Goal: Task Accomplishment & Management: Complete application form

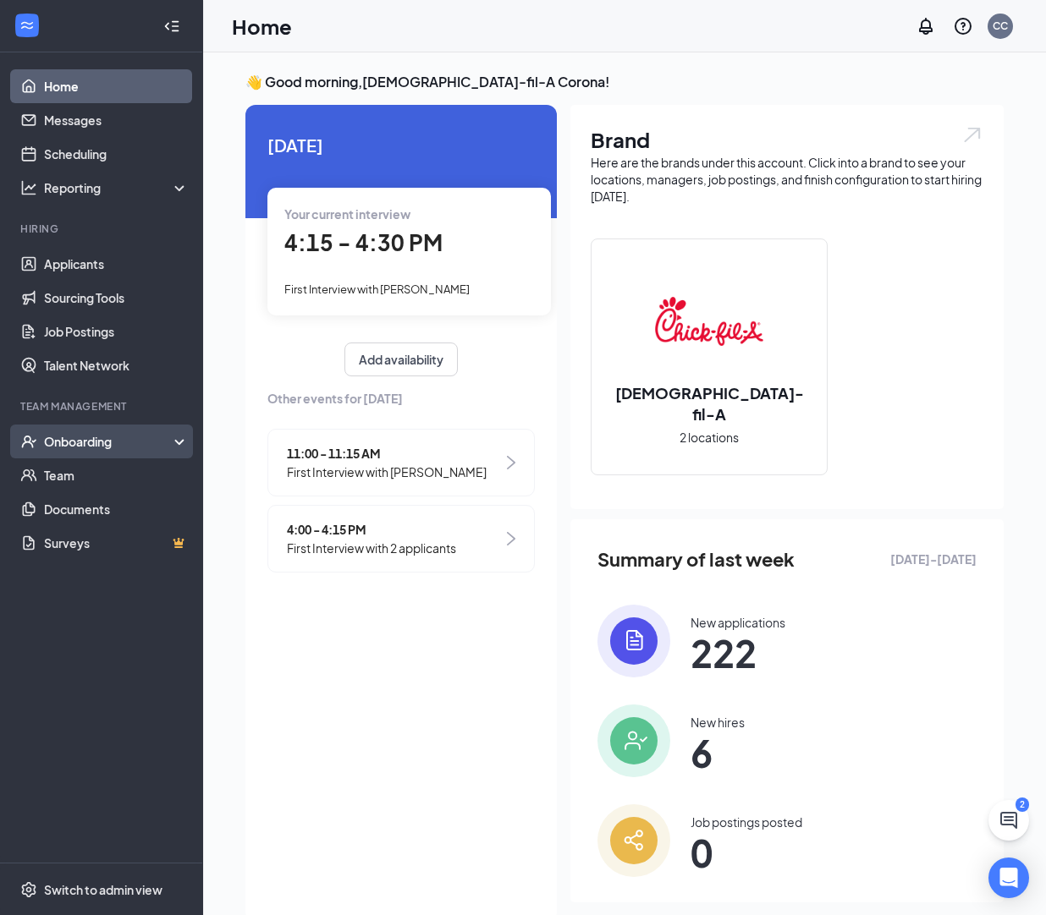
click at [177, 439] on div "Onboarding" at bounding box center [101, 442] width 203 height 34
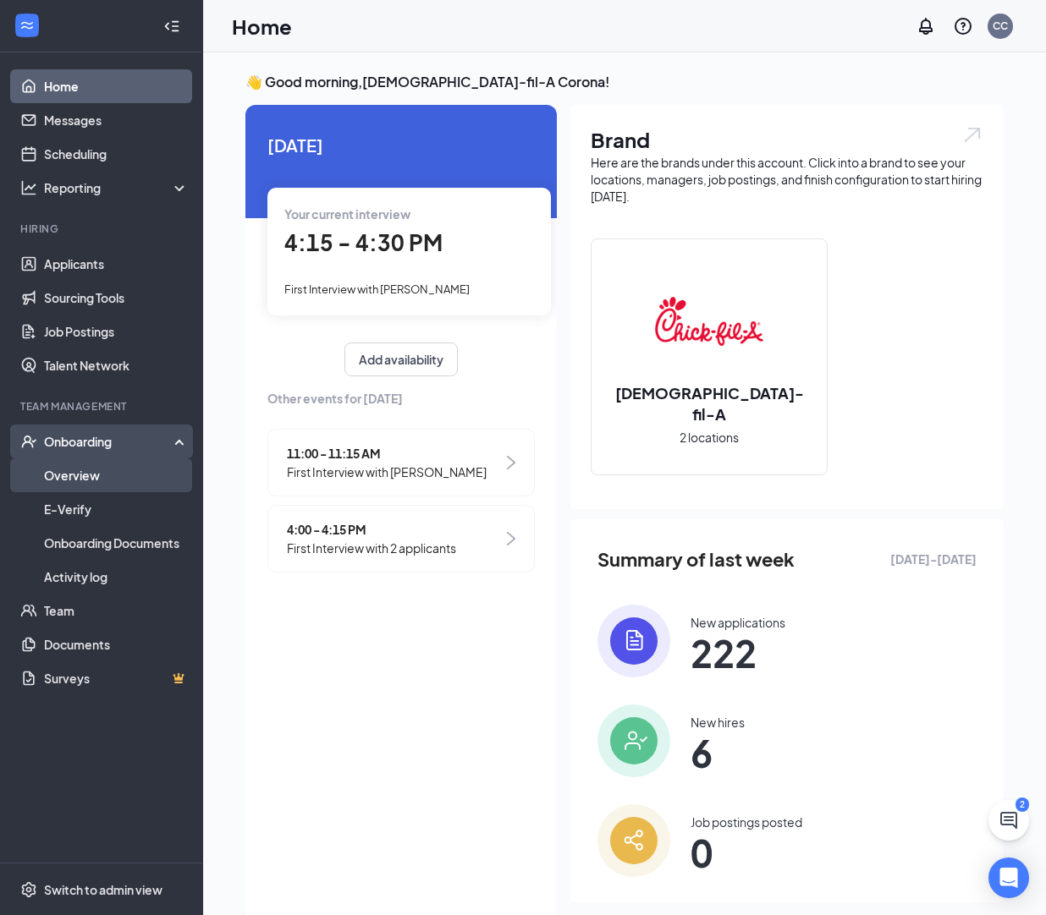
click at [54, 470] on link "Overview" at bounding box center [116, 476] width 145 height 34
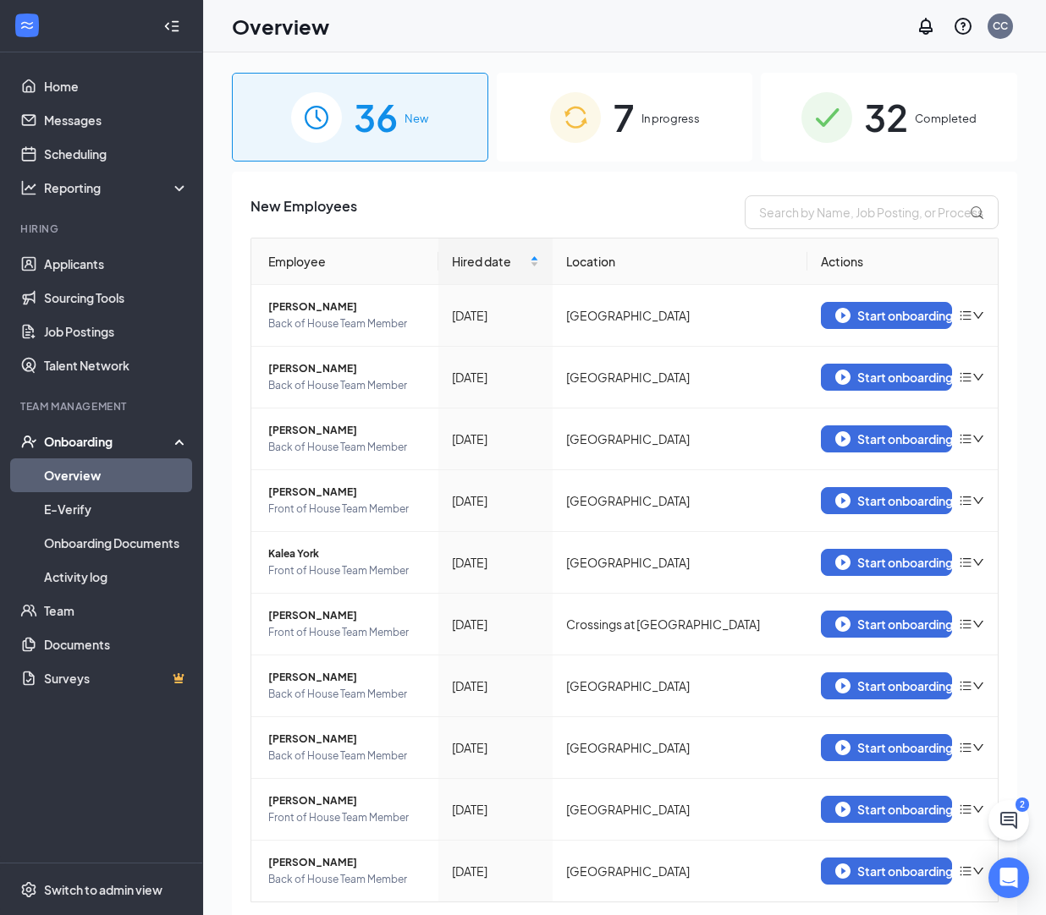
click at [103, 245] on li "Hiring Applicants Sourcing Tools Job Postings Talent Network" at bounding box center [101, 302] width 202 height 161
click at [102, 269] on link "Applicants" at bounding box center [116, 264] width 145 height 34
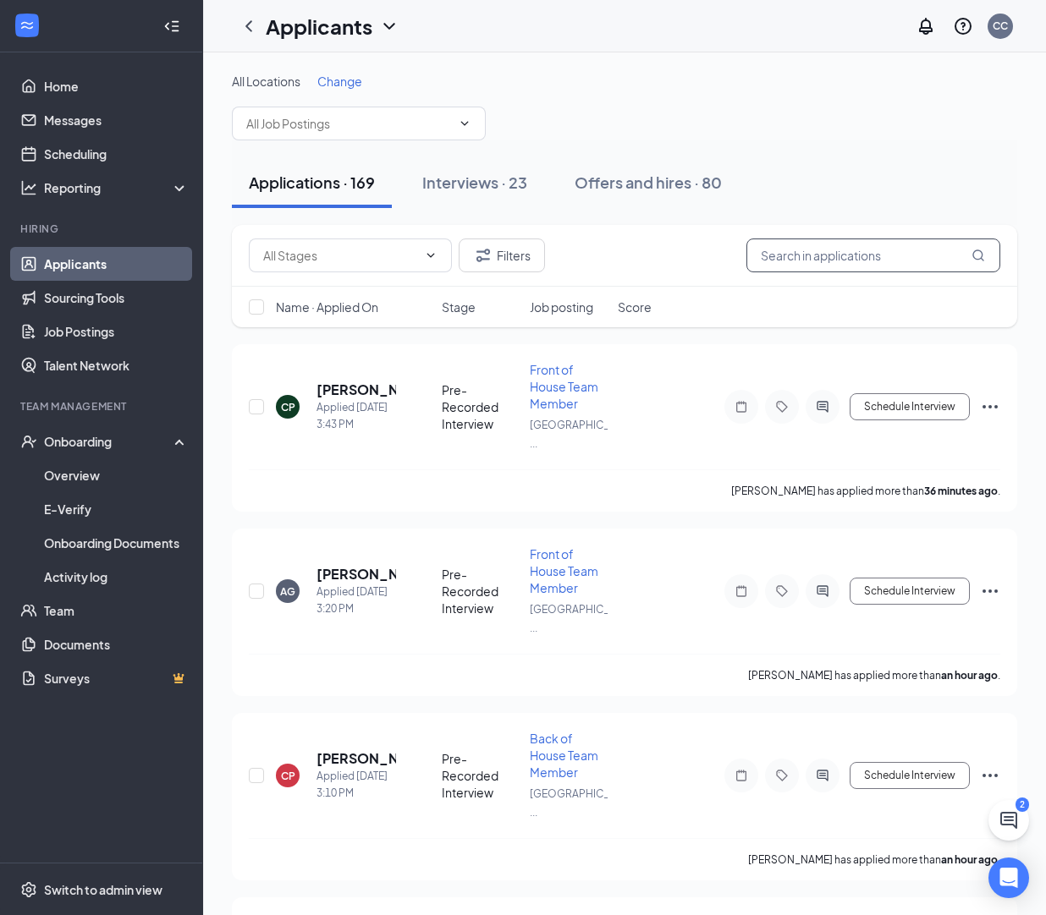
click at [828, 257] on input "text" at bounding box center [873, 256] width 254 height 34
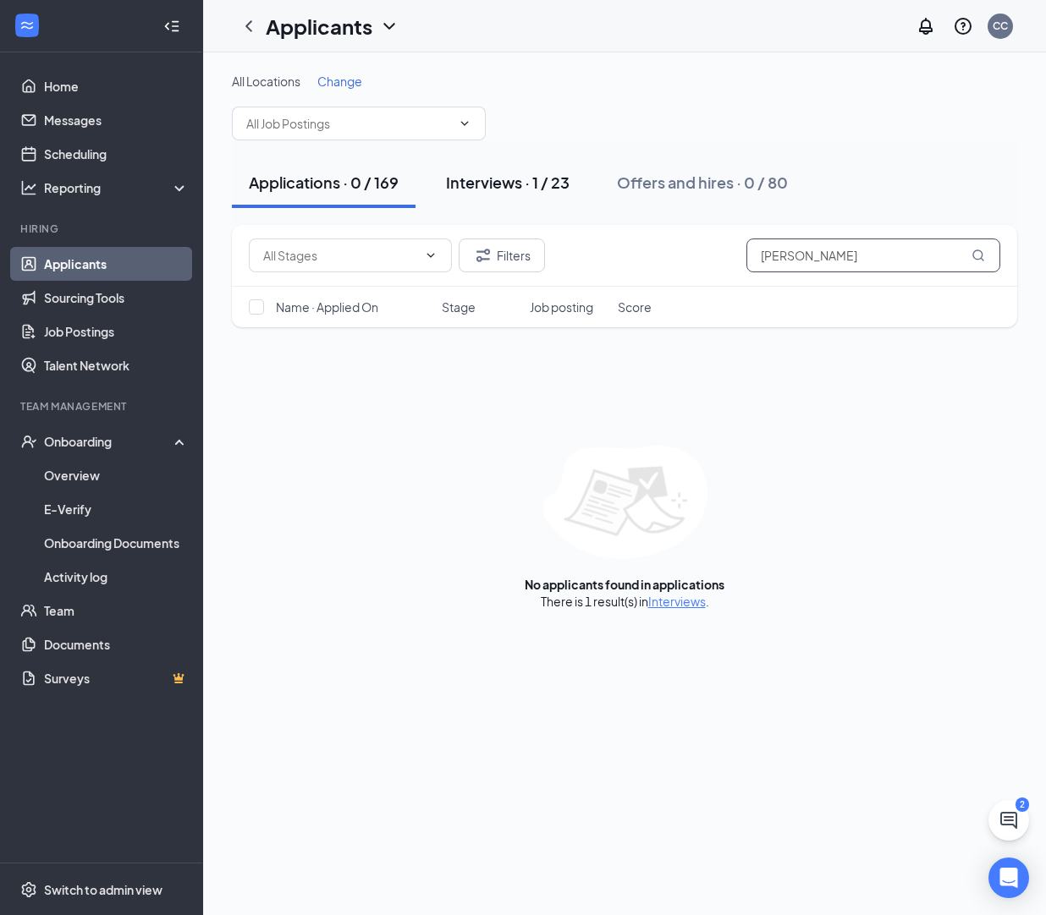
type input "[PERSON_NAME]"
click at [536, 195] on button "Interviews · 1 / 23" at bounding box center [507, 182] width 157 height 51
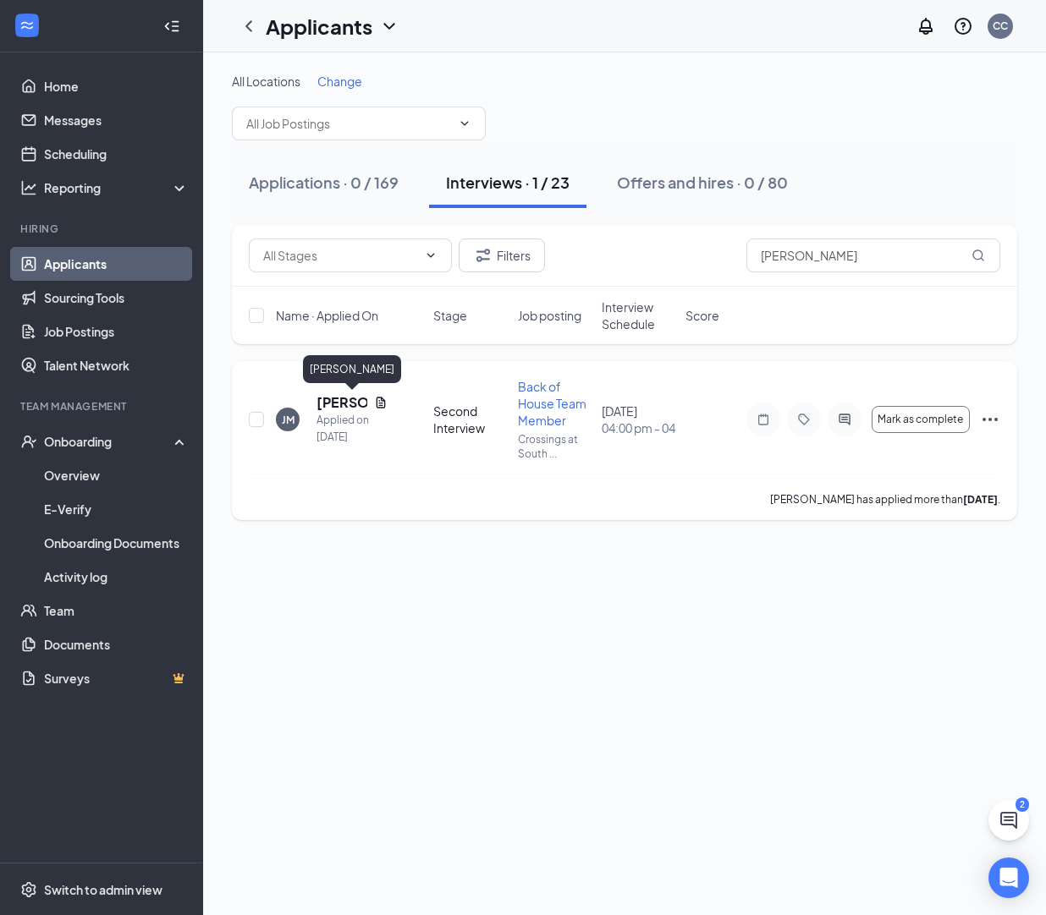
click at [348, 403] on h5 "[PERSON_NAME]" at bounding box center [341, 402] width 51 height 19
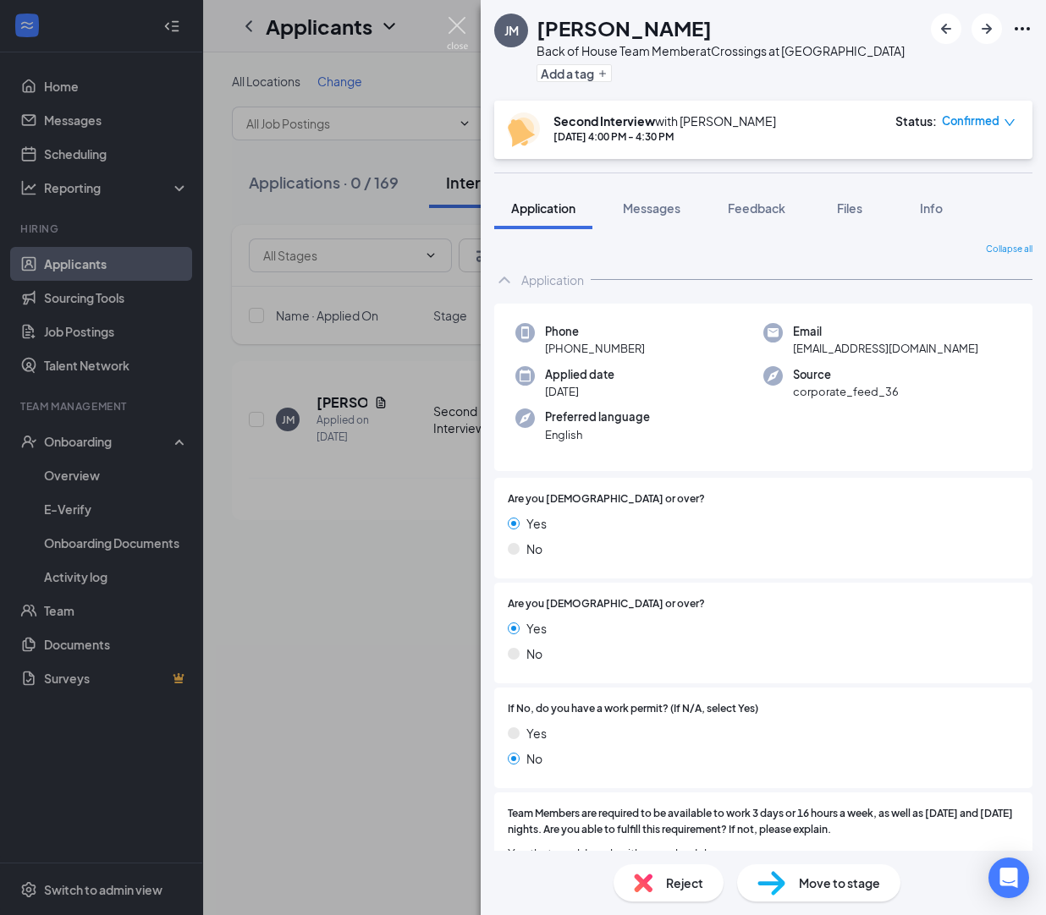
click at [459, 33] on img at bounding box center [457, 33] width 21 height 33
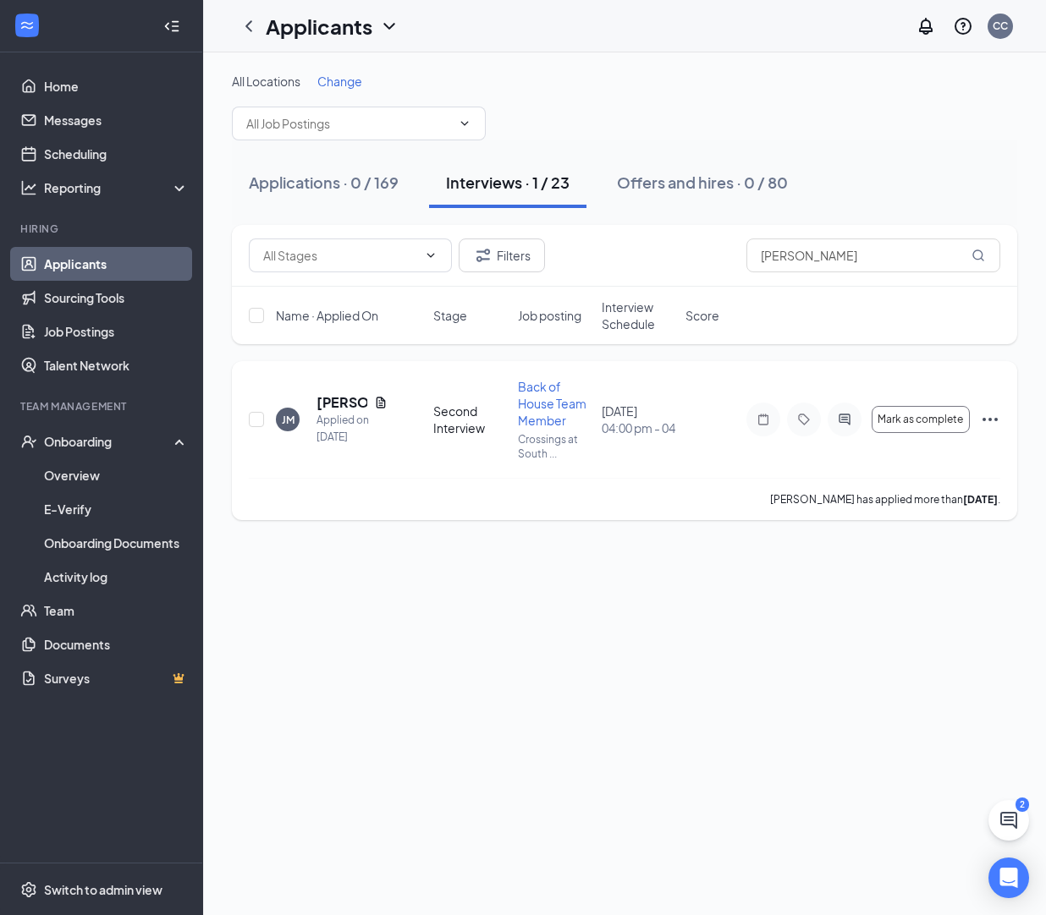
click at [989, 415] on icon "Ellipses" at bounding box center [990, 419] width 20 height 20
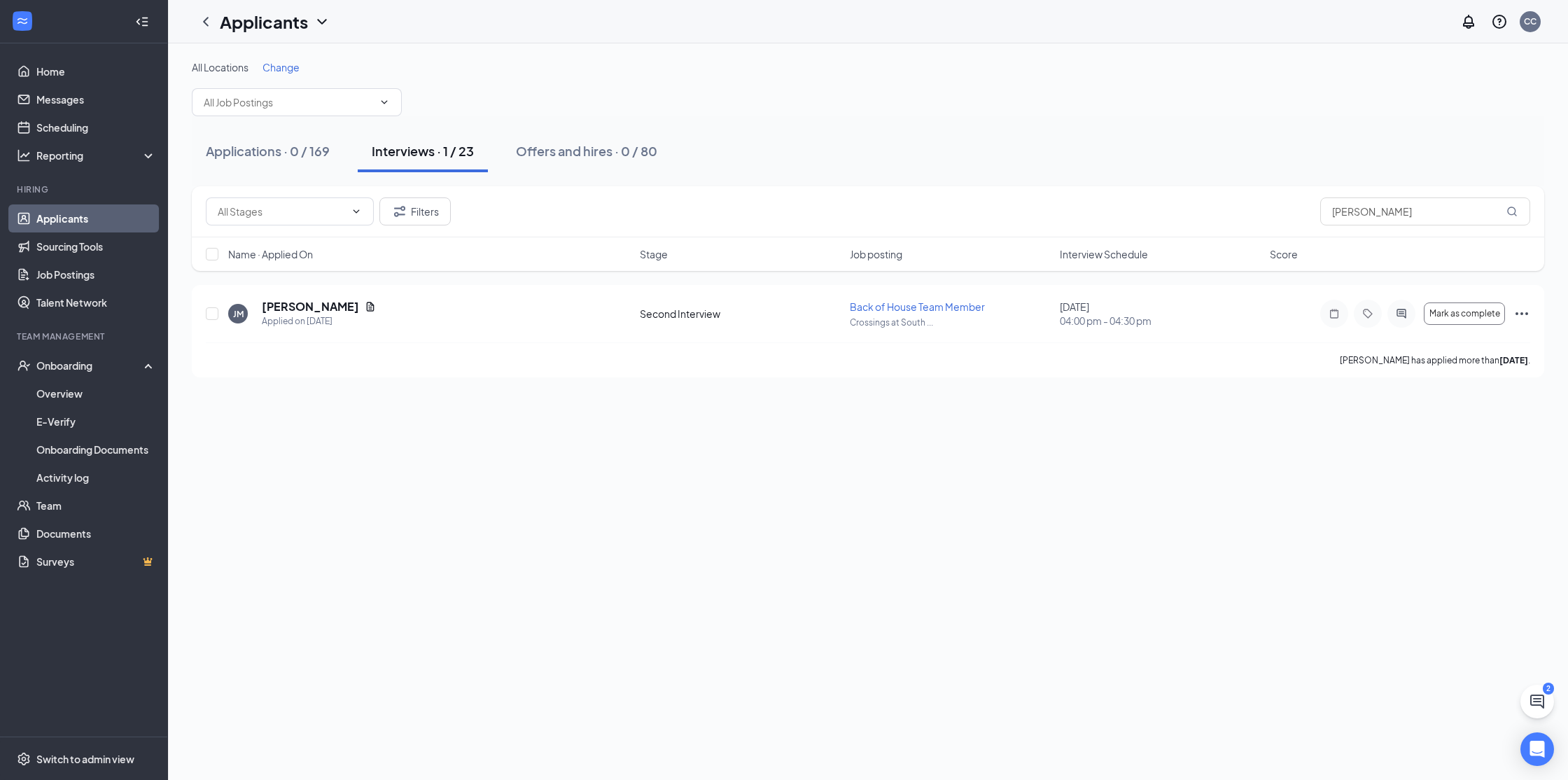
click at [865, 81] on div "All Locations Change" at bounding box center [868, 89] width 1353 height 56
click at [865, 207] on input "[PERSON_NAME]" at bounding box center [1426, 212] width 210 height 28
click at [865, 312] on icon "Ellipses" at bounding box center [1522, 313] width 17 height 17
click at [865, 144] on div "Applications · 0 / 169 Interviews · 1 / 23 Offers and hires · 0 / 80" at bounding box center [868, 151] width 1353 height 42
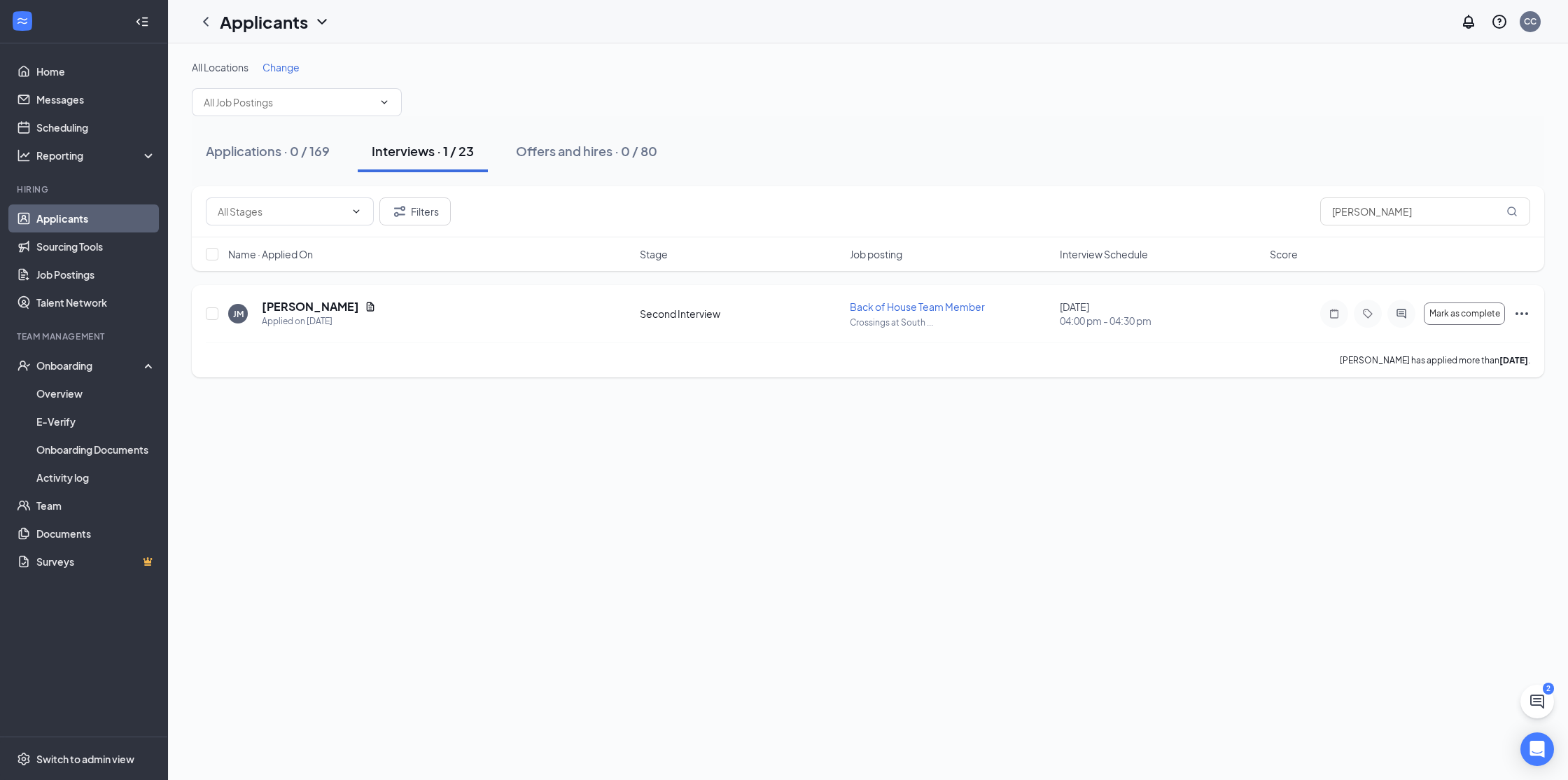
click at [865, 316] on icon "Ellipses" at bounding box center [1522, 313] width 17 height 17
click at [865, 436] on div "All Locations Change Applications · 0 / 169 Interviews · 1 / 23 Offers and hire…" at bounding box center [868, 411] width 1400 height 736
click at [865, 315] on icon "Ellipses" at bounding box center [1522, 313] width 17 height 17
click at [865, 60] on p "Mark as hired" at bounding box center [1459, 61] width 121 height 14
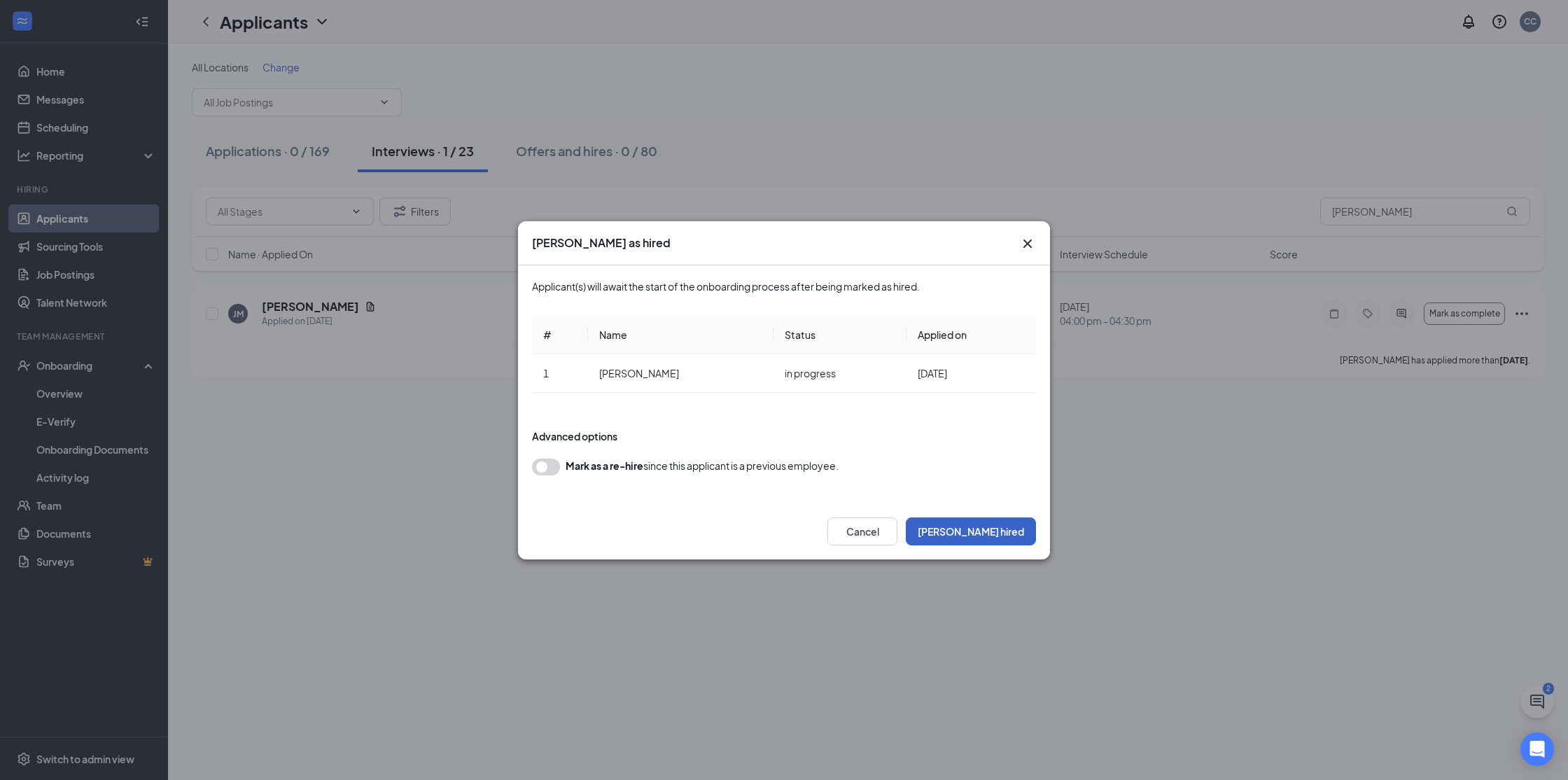
click at [865, 520] on button "Mark hired" at bounding box center [971, 531] width 130 height 28
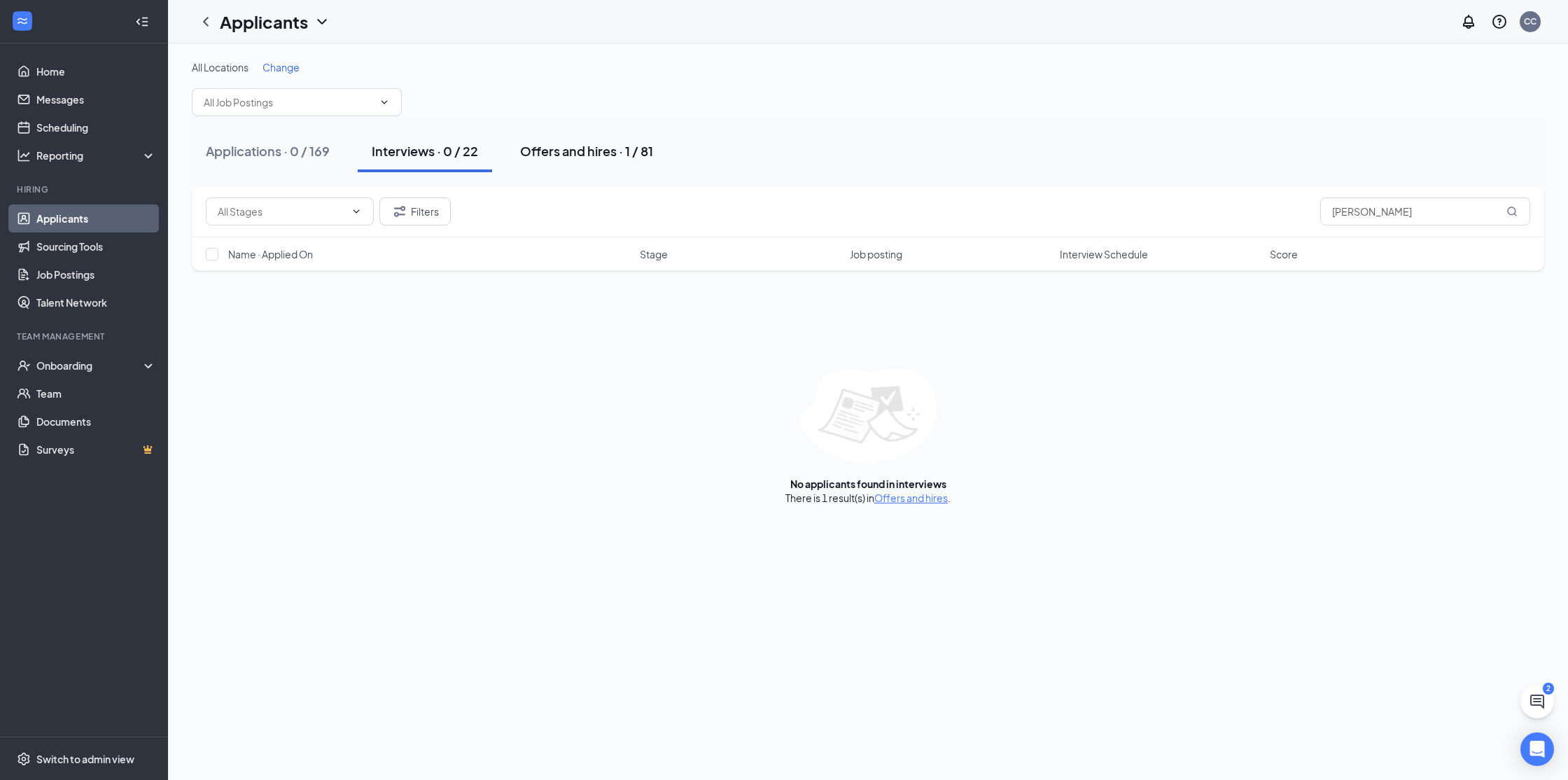
click at [578, 156] on div "Offers and hires · 1 / 81" at bounding box center [587, 151] width 133 height 17
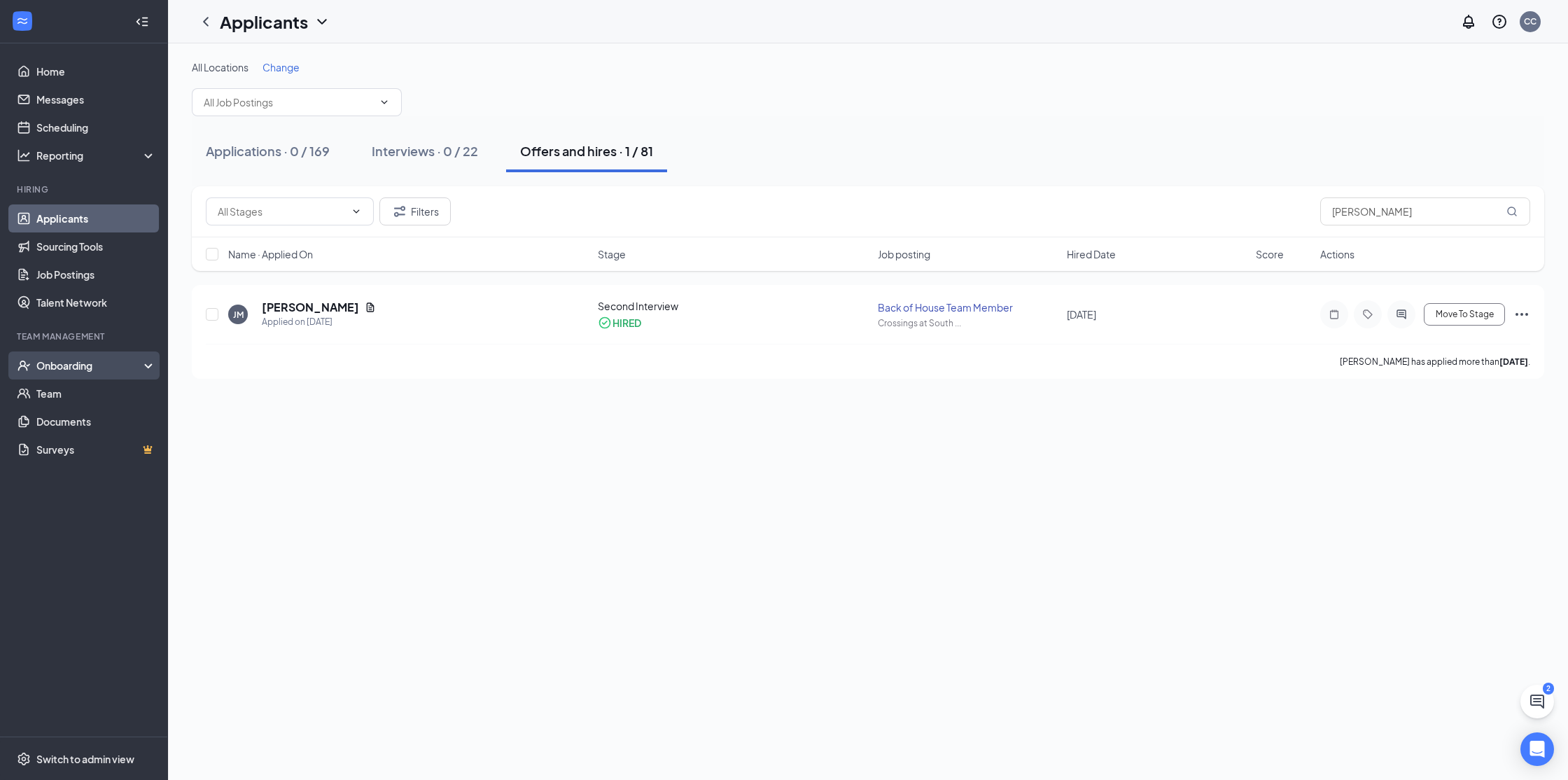
click at [146, 361] on div "Onboarding" at bounding box center [84, 366] width 168 height 28
click at [116, 374] on div "Onboarding" at bounding box center [84, 366] width 168 height 28
click at [137, 366] on div "Onboarding" at bounding box center [90, 365] width 108 height 14
click at [49, 397] on link "Overview" at bounding box center [96, 394] width 120 height 28
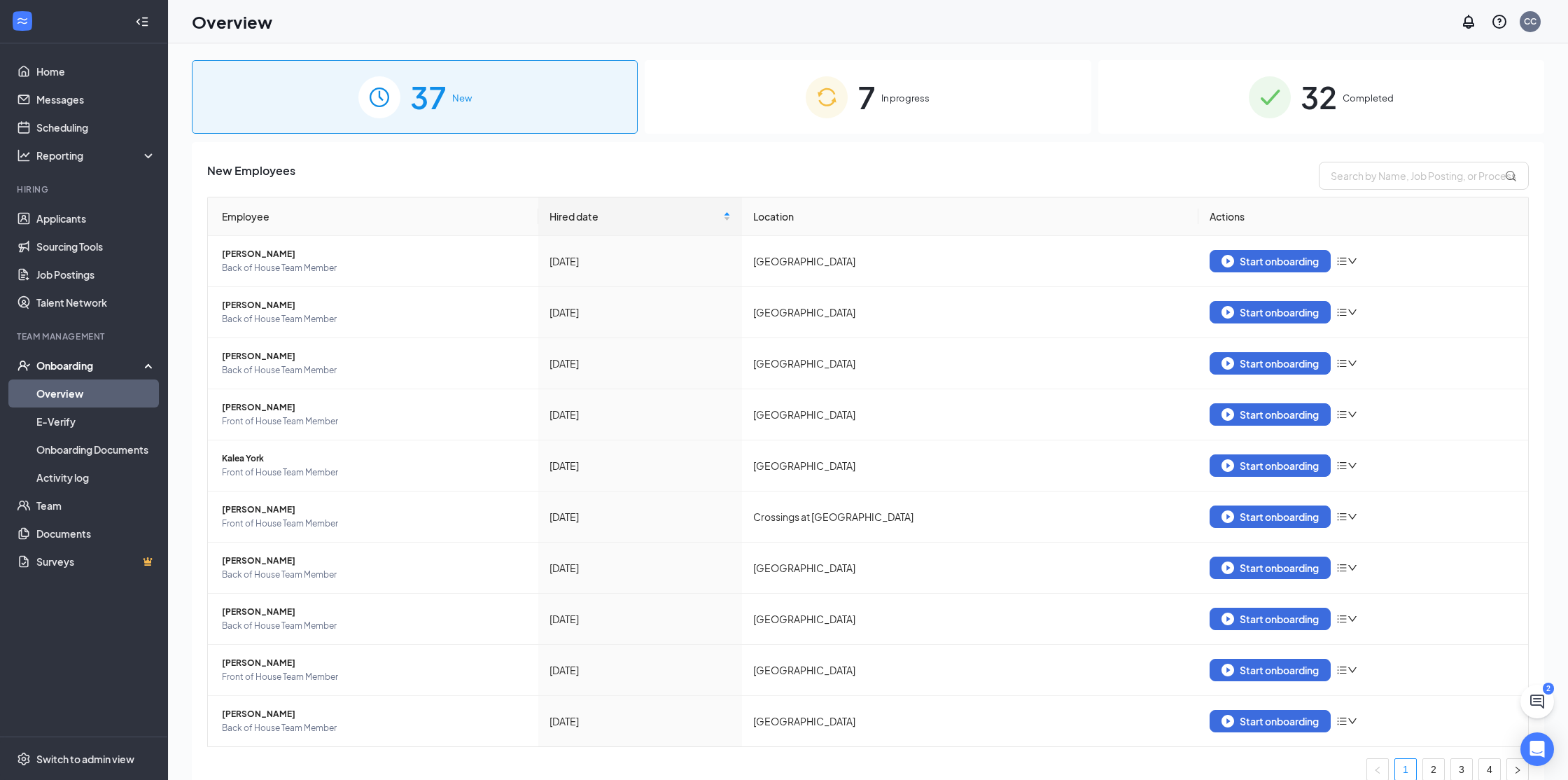
click at [821, 92] on img at bounding box center [827, 97] width 42 height 42
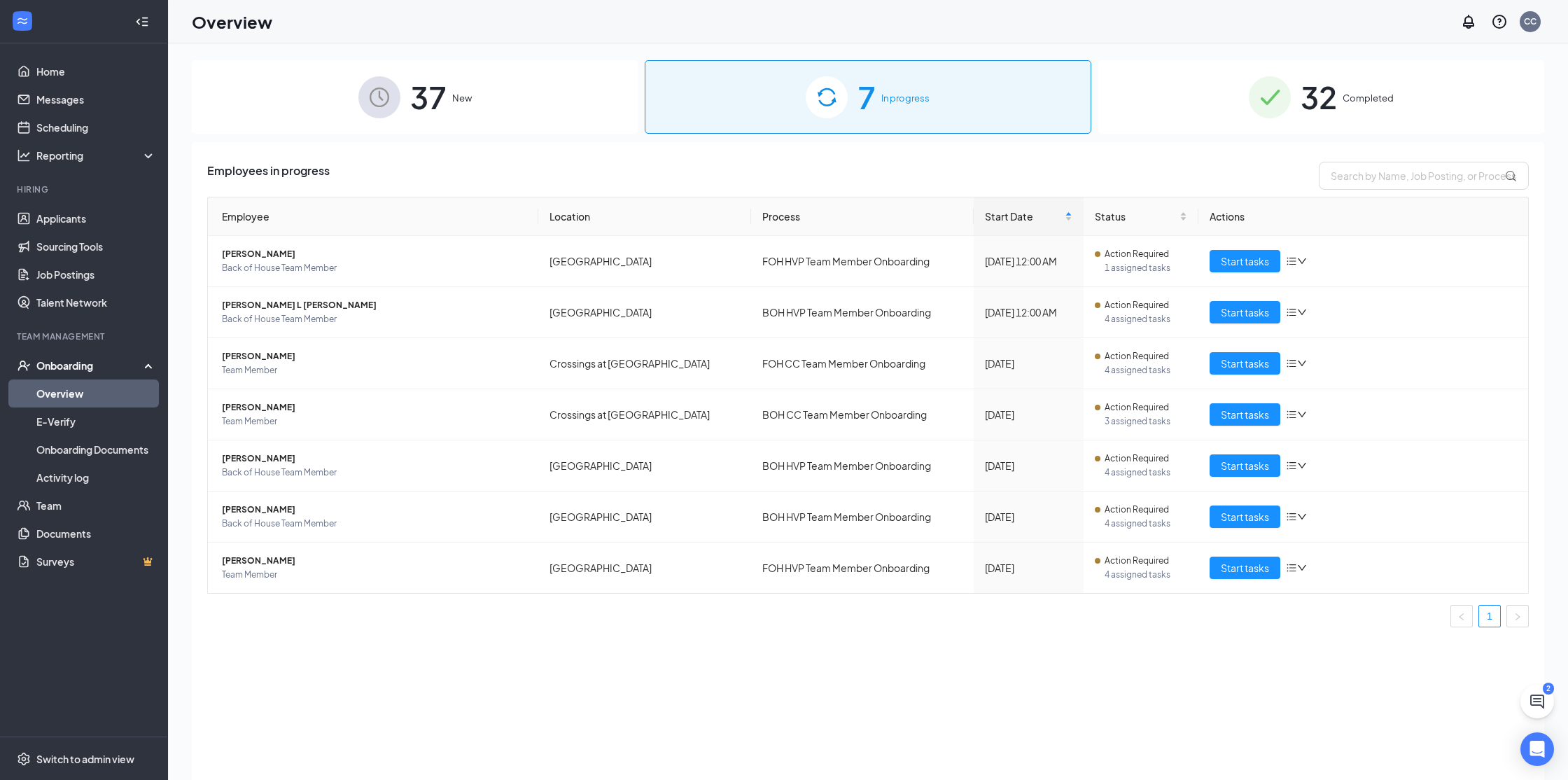
click at [435, 97] on span "37" at bounding box center [429, 97] width 36 height 48
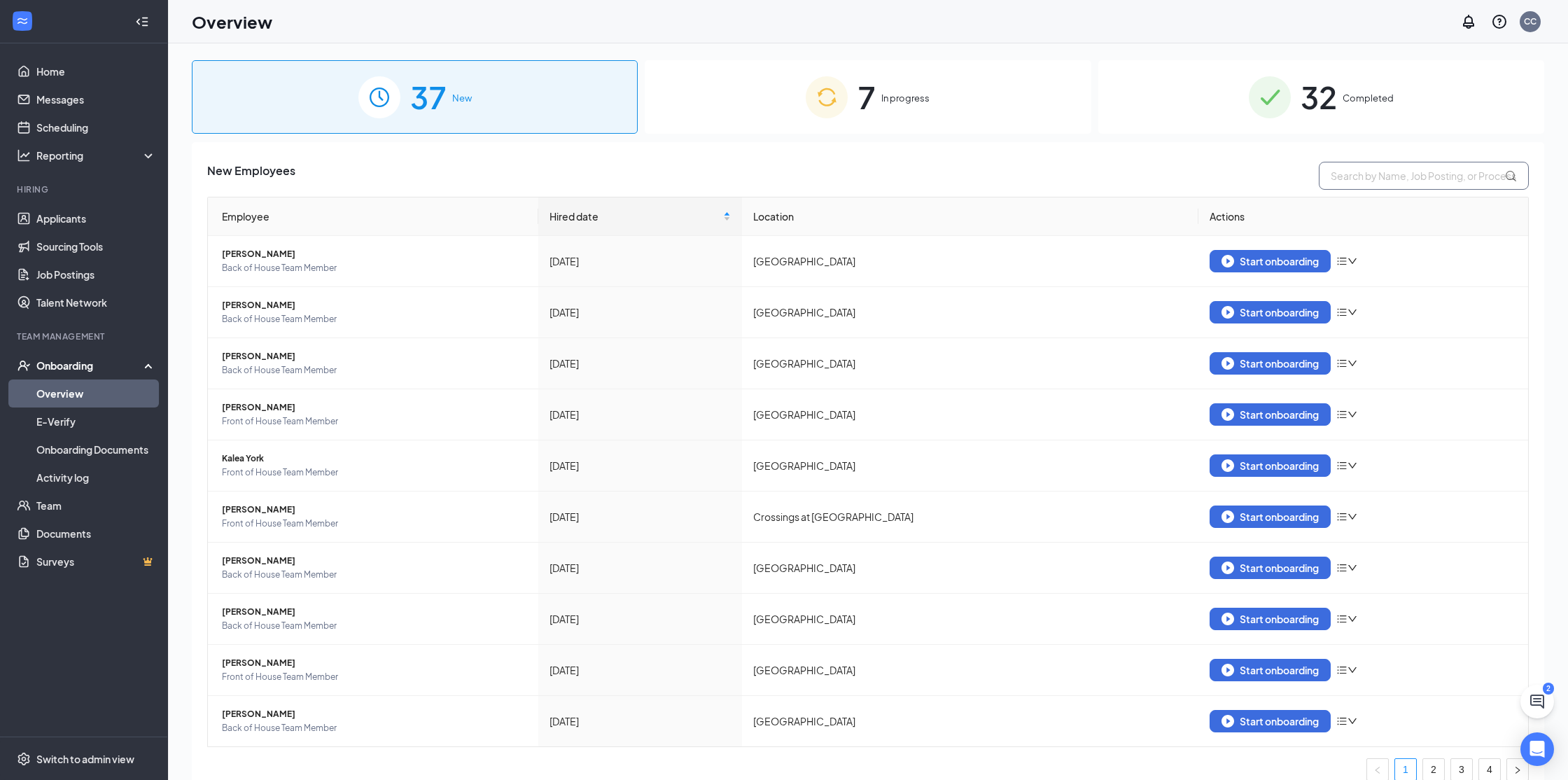
click at [1376, 171] on input "text" at bounding box center [1424, 175] width 210 height 28
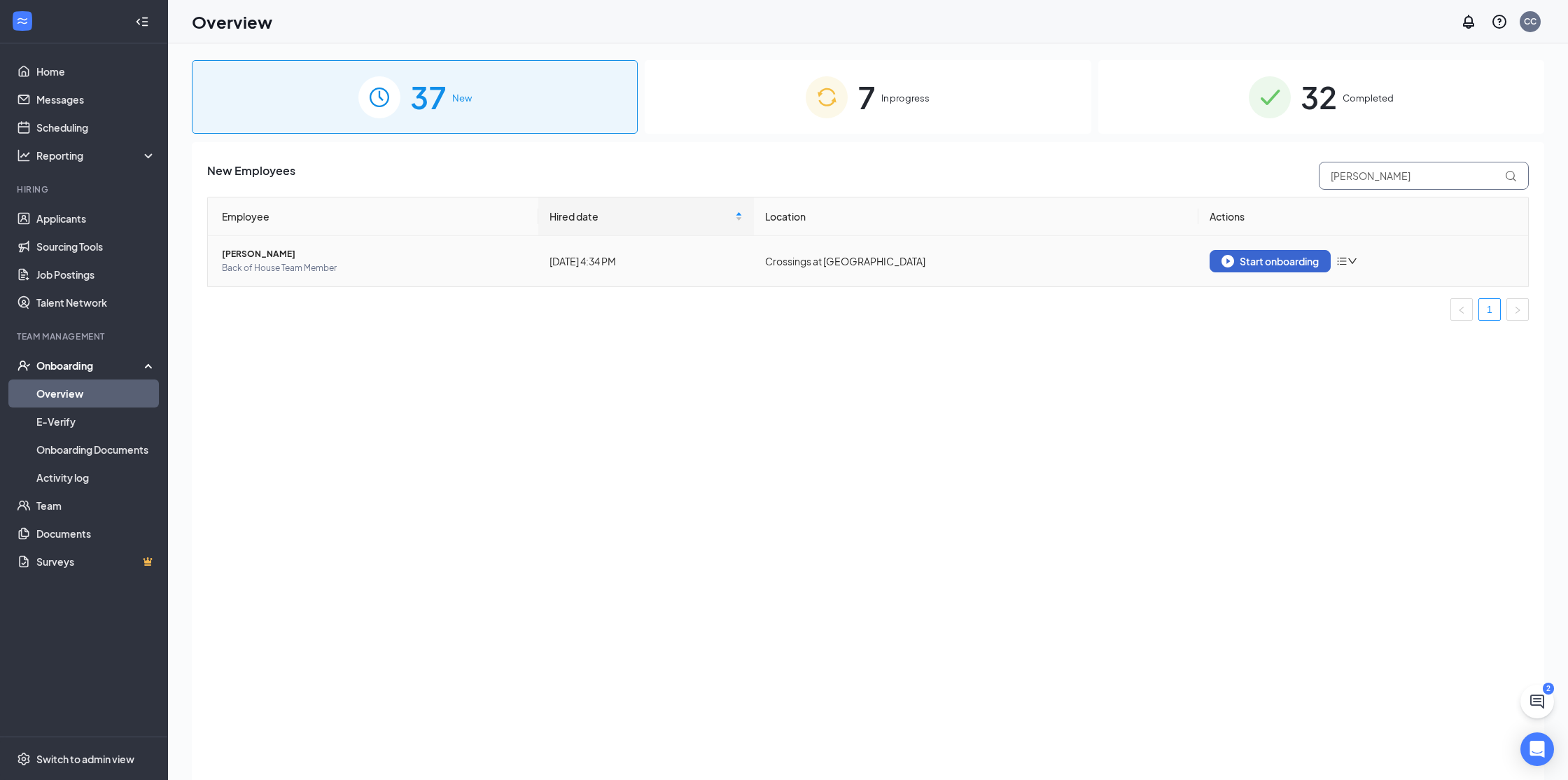
type input "[PERSON_NAME]"
click at [1294, 261] on div "Start onboarding" at bounding box center [1270, 261] width 98 height 12
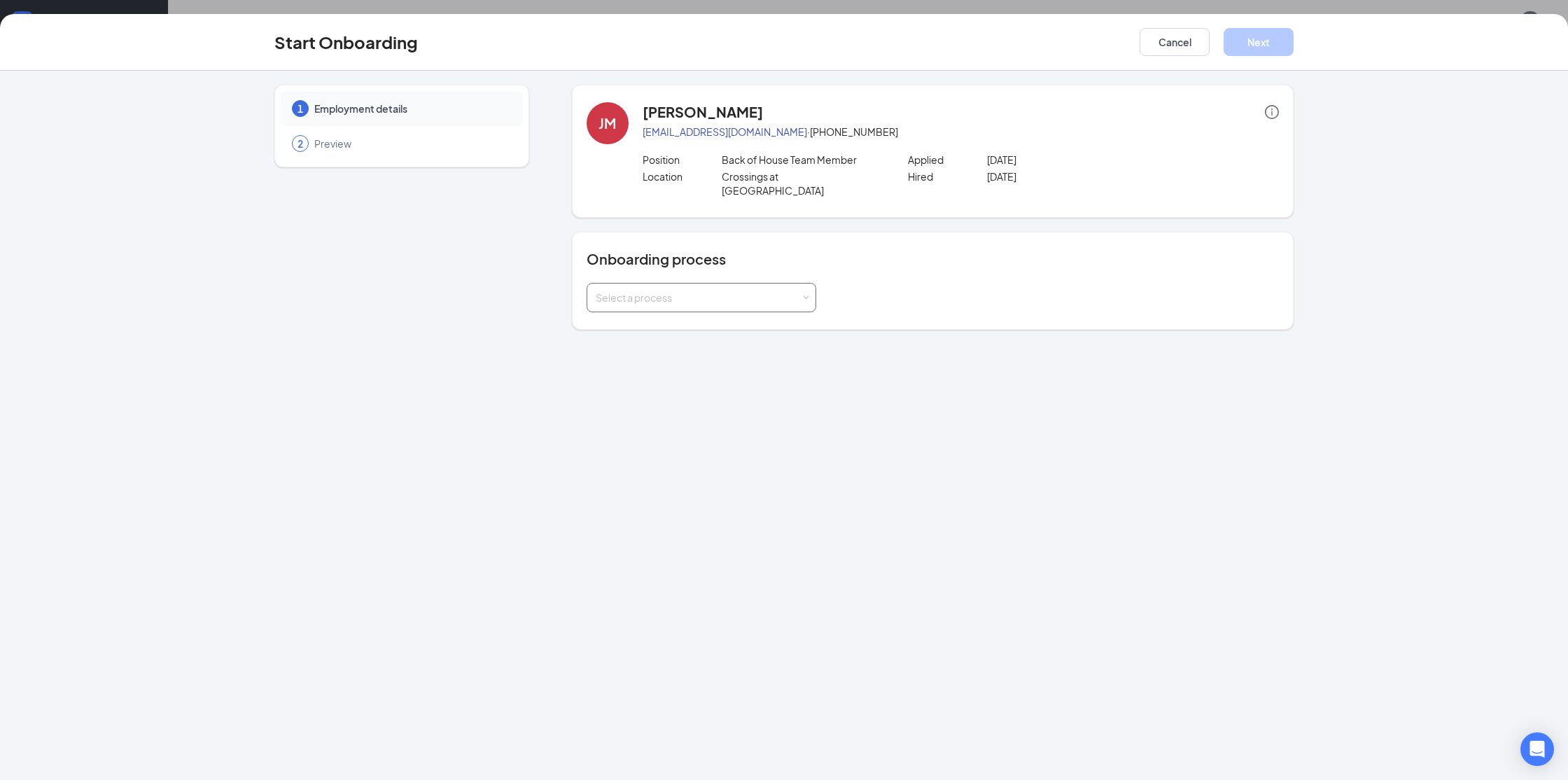
click at [708, 293] on div "Select a process" at bounding box center [702, 298] width 212 height 28
click at [699, 313] on span "BOH CC Team Member Onboarding" at bounding box center [674, 313] width 165 height 12
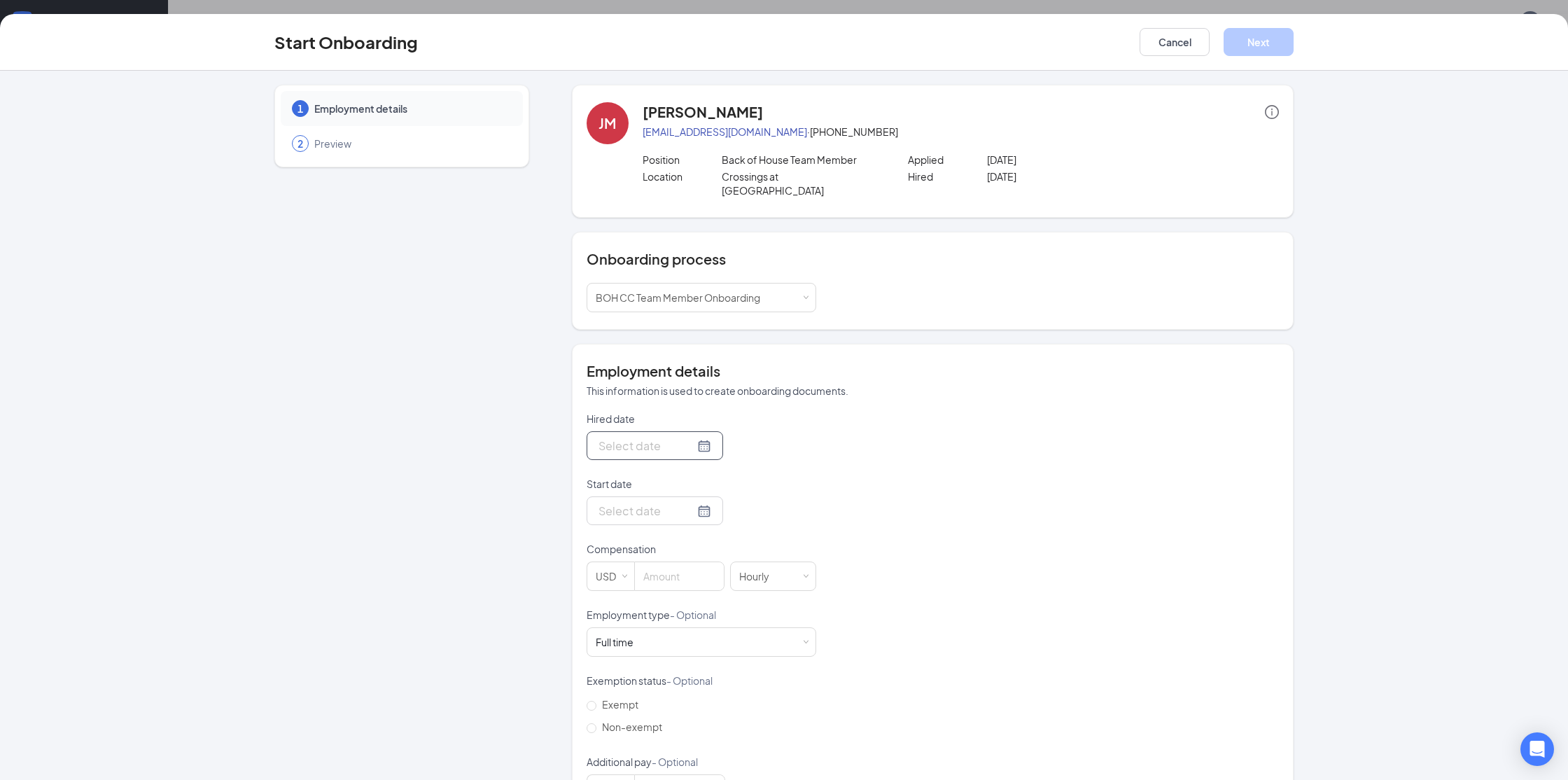
click at [688, 441] on div at bounding box center [655, 445] width 137 height 29
click at [686, 437] on div at bounding box center [655, 445] width 113 height 17
type input "[DATE]"
click at [654, 625] on div "2" at bounding box center [658, 634] width 17 height 17
click at [689, 502] on div at bounding box center [655, 510] width 113 height 17
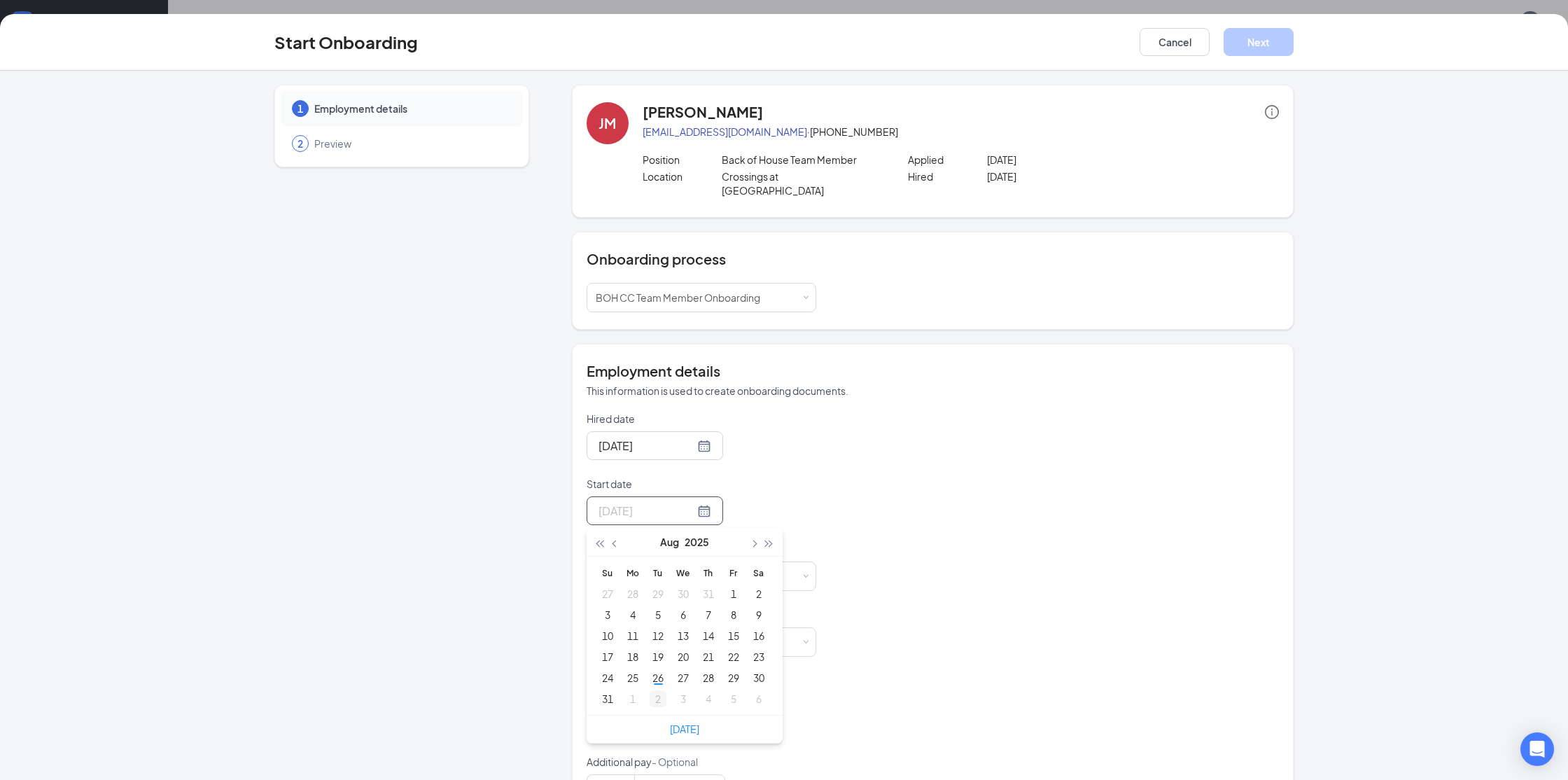
type input "[DATE]"
click at [660, 690] on div "2" at bounding box center [658, 698] width 17 height 17
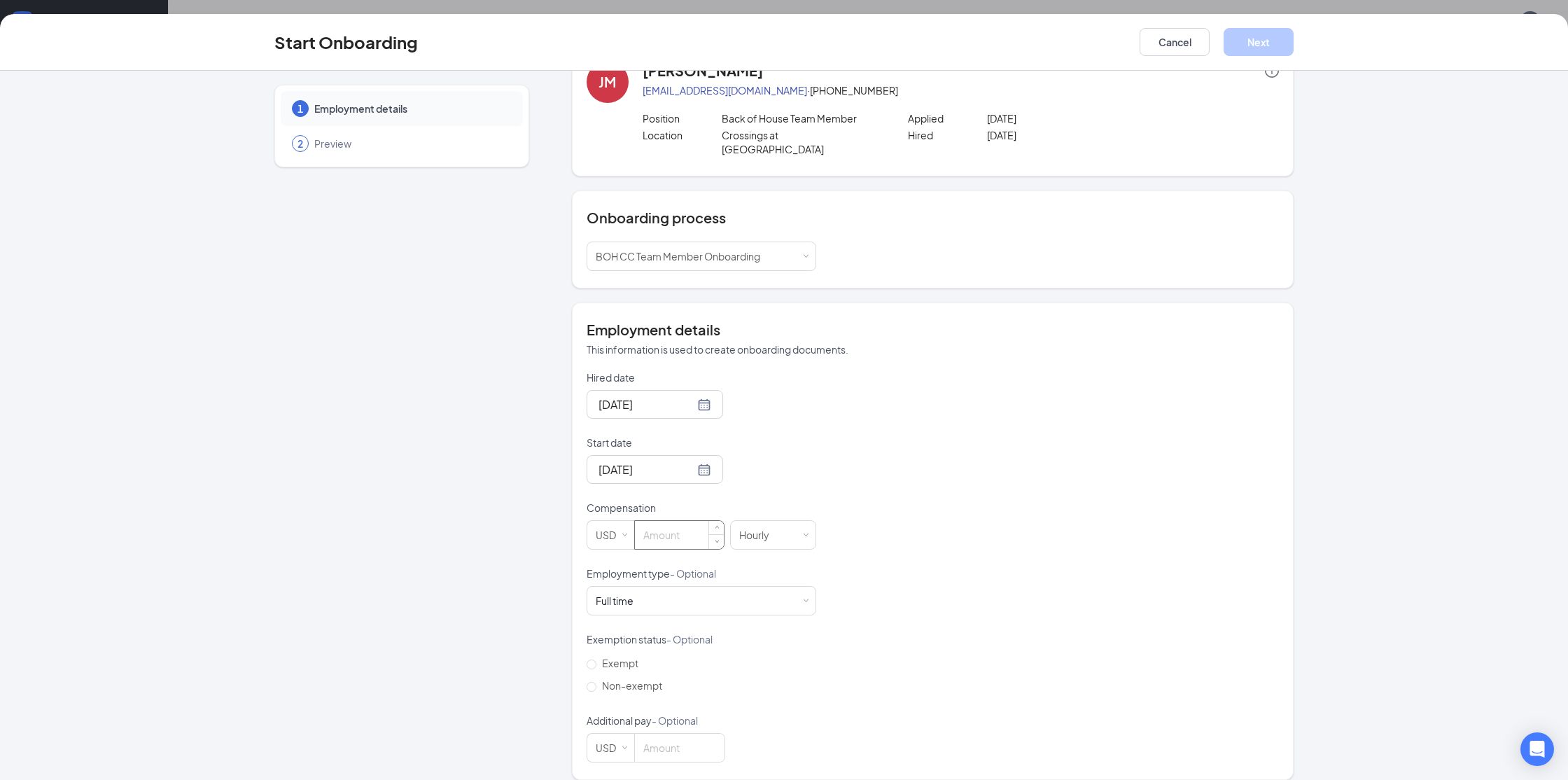
click at [685, 522] on input at bounding box center [679, 534] width 89 height 28
click at [686, 589] on div "Full time Works 30+ hours per week and is reasonably expected to work" at bounding box center [702, 601] width 212 height 28
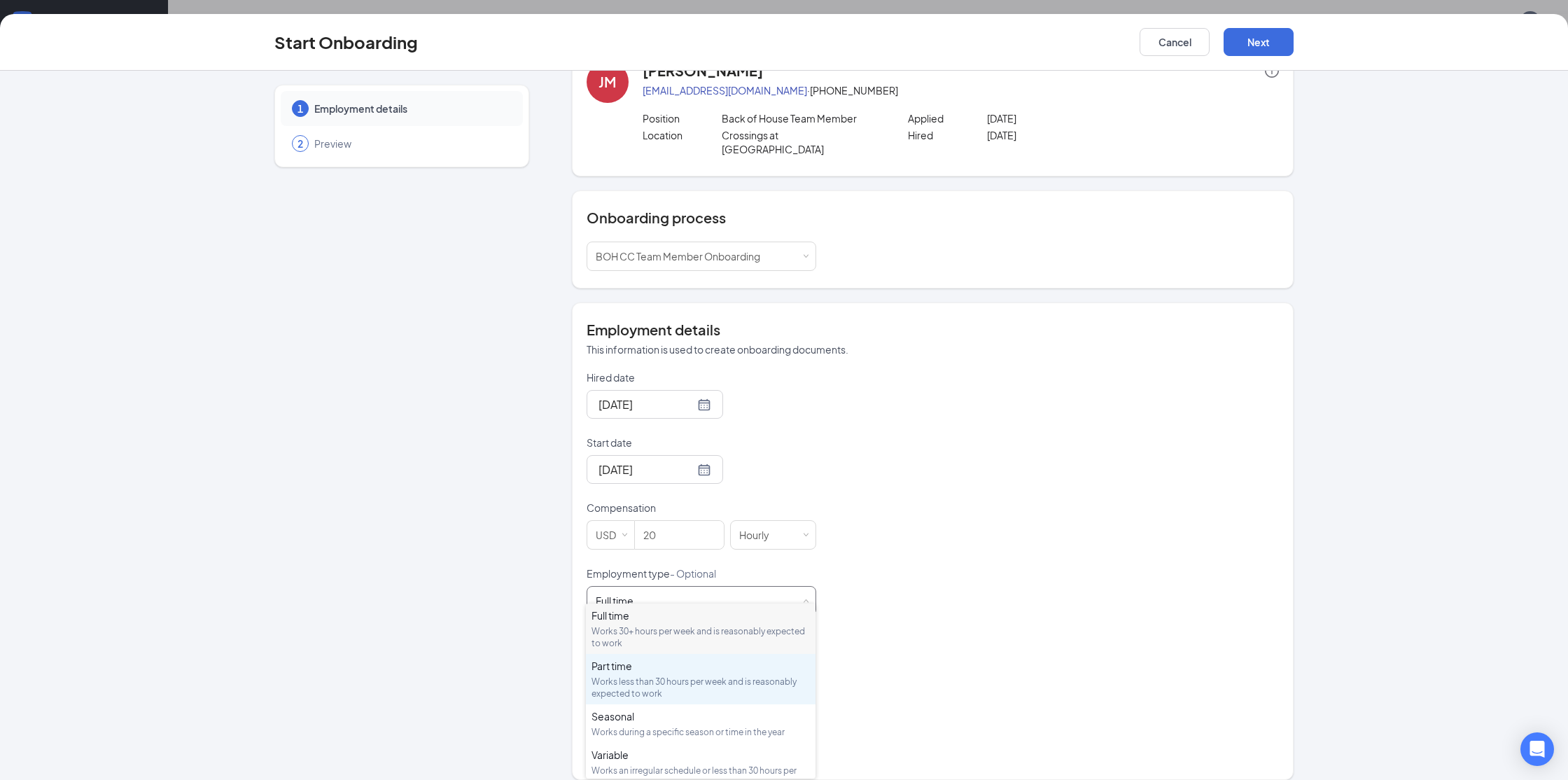
click at [674, 691] on div "Works less than 30 hours per week and is reasonably expected to work" at bounding box center [701, 687] width 218 height 24
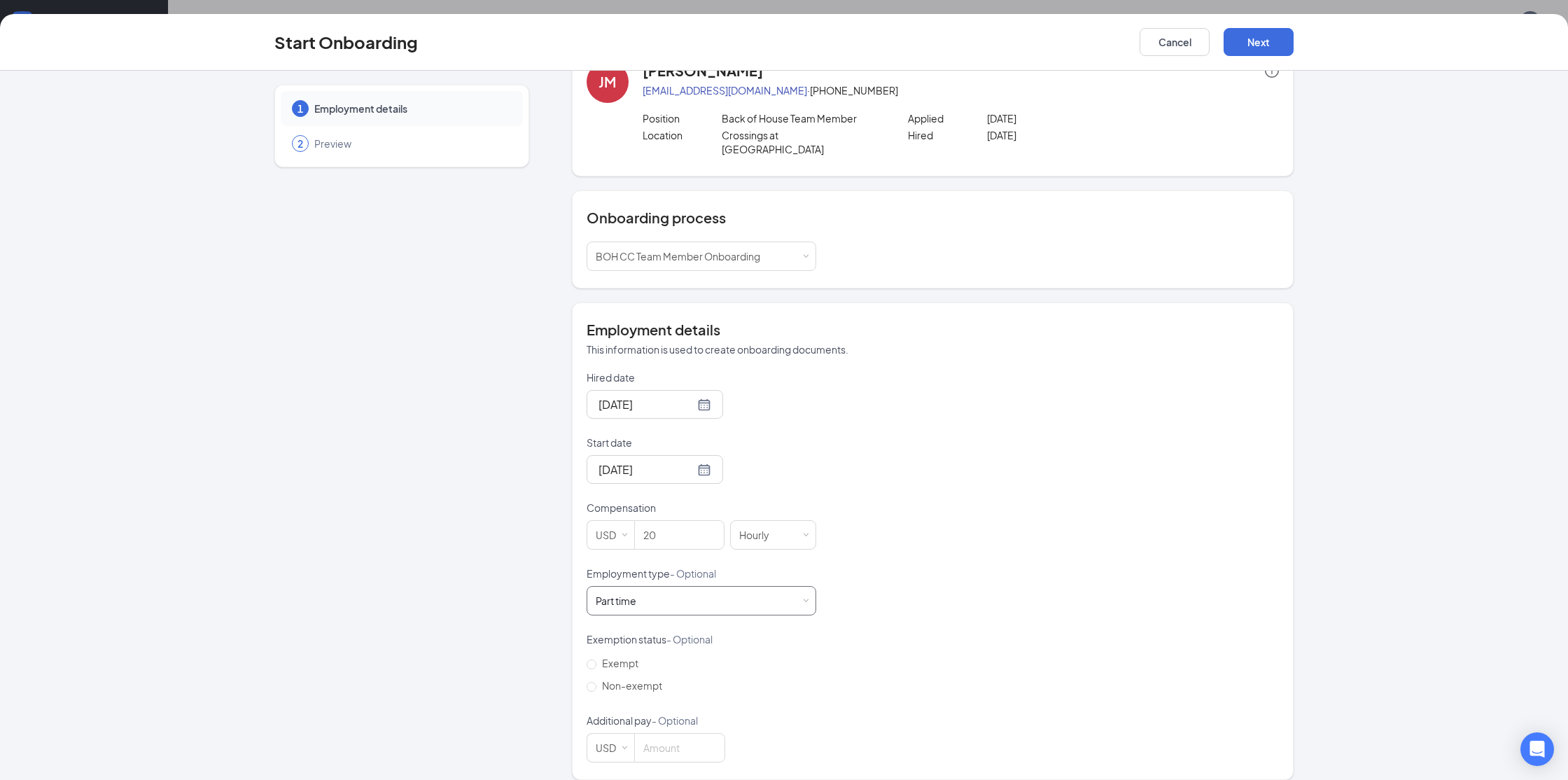
scroll to position [63, 0]
click at [674, 520] on input "20" at bounding box center [679, 534] width 89 height 28
type input "20.5"
click at [821, 456] on div "Hired date [DATE] [DATE] Su Mo Tu We Th Fr Sa 31 1 2 3 4 5 6 7 8 9 10 11 12 13 …" at bounding box center [933, 567] width 693 height 392
click at [1242, 54] on button "Next" at bounding box center [1259, 42] width 70 height 28
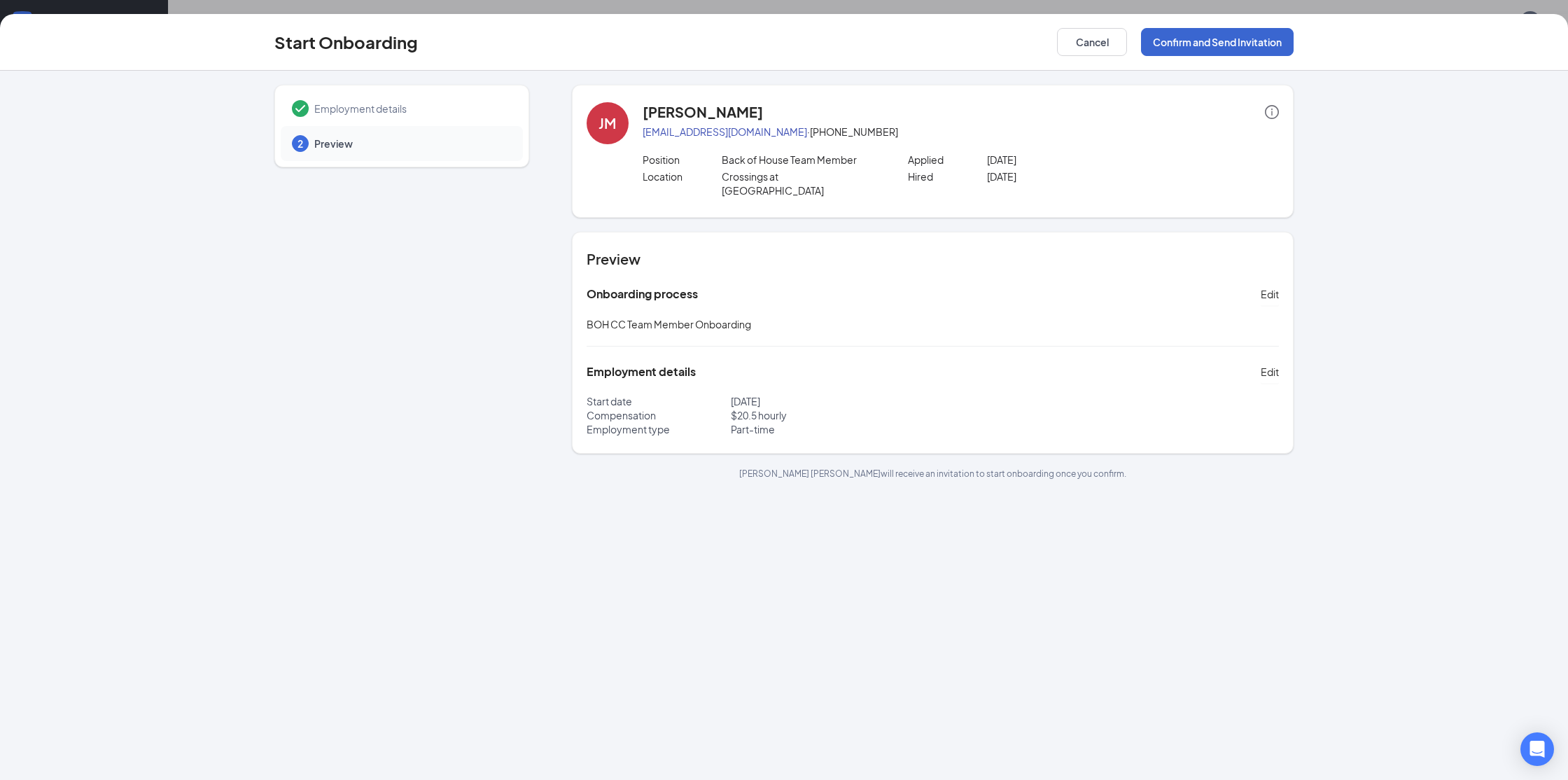
scroll to position [0, 0]
click at [1217, 34] on button "Confirm and Send Invitation" at bounding box center [1217, 42] width 152 height 28
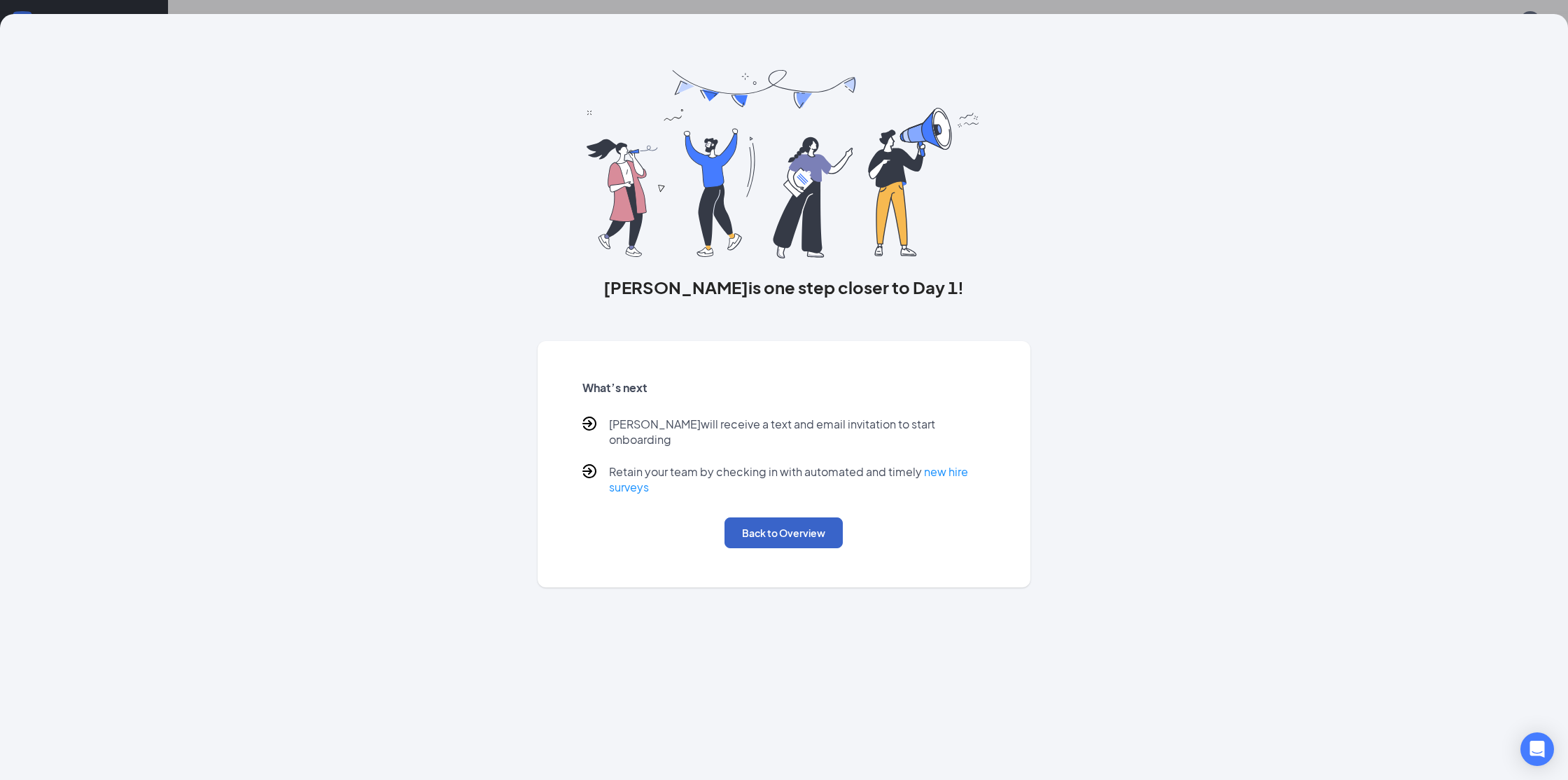
click at [777, 524] on button "Back to Overview" at bounding box center [784, 532] width 118 height 31
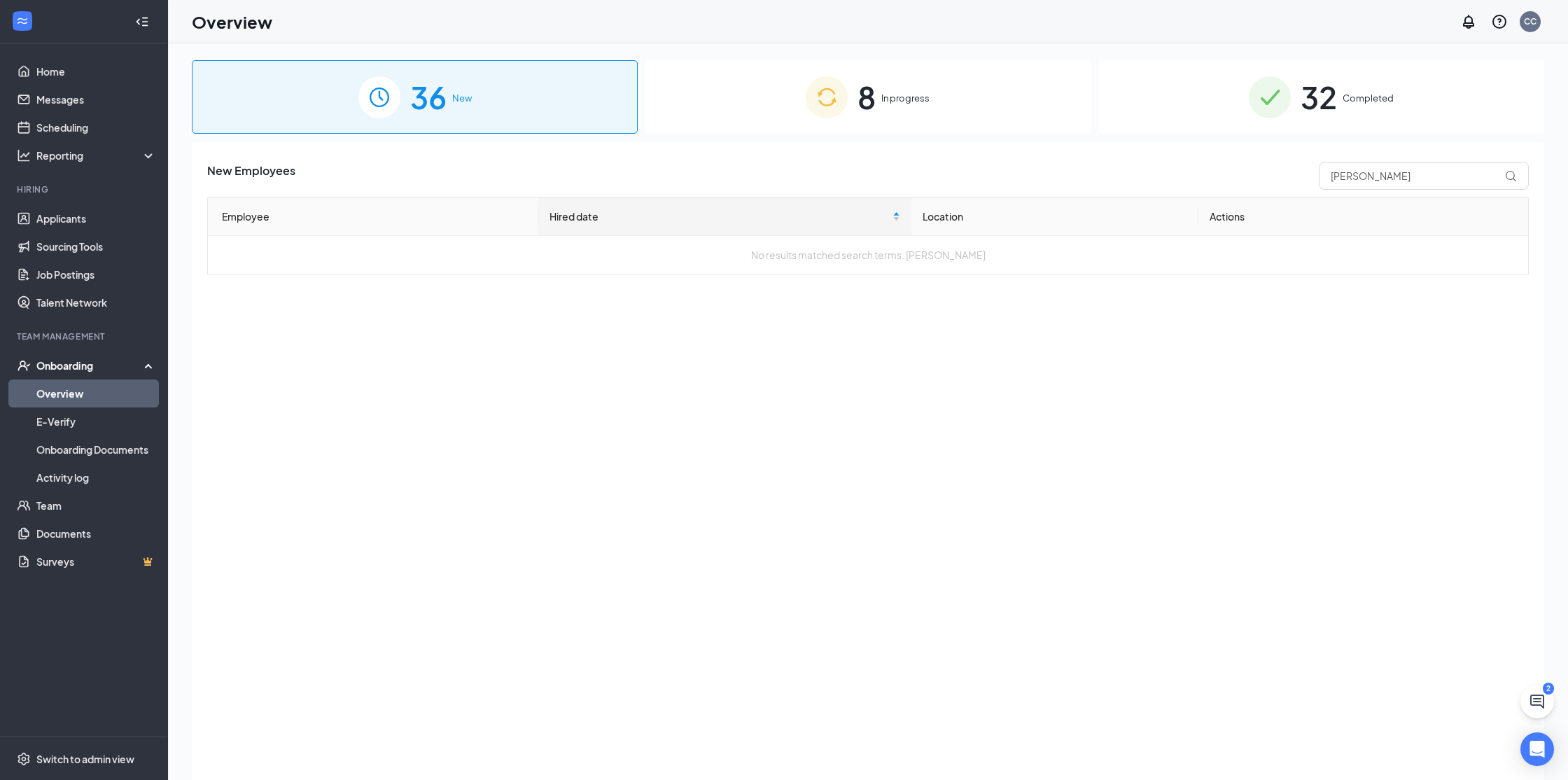
click at [862, 104] on span "8" at bounding box center [866, 97] width 18 height 48
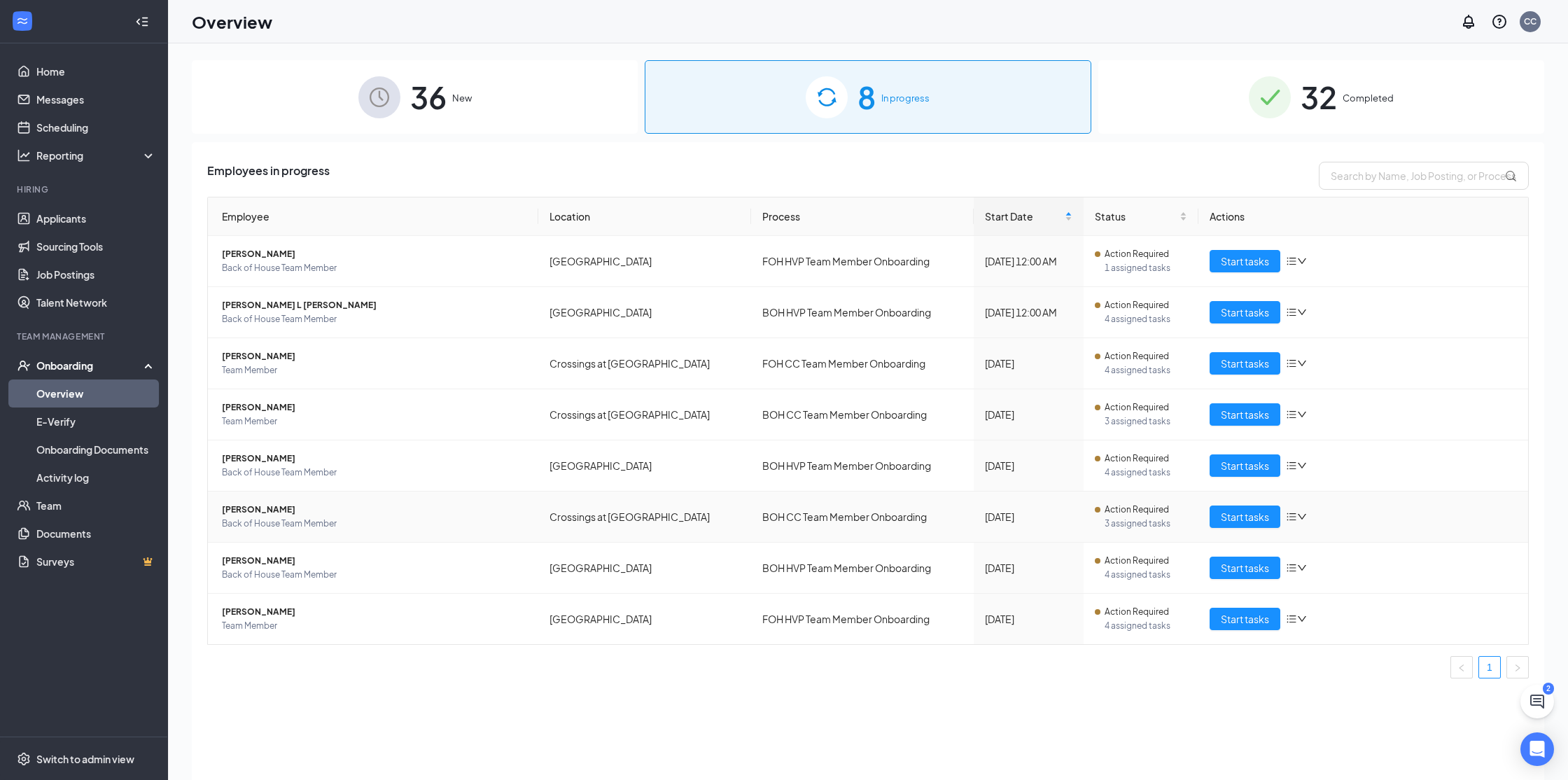
click at [266, 508] on span "[PERSON_NAME]" at bounding box center [374, 509] width 305 height 14
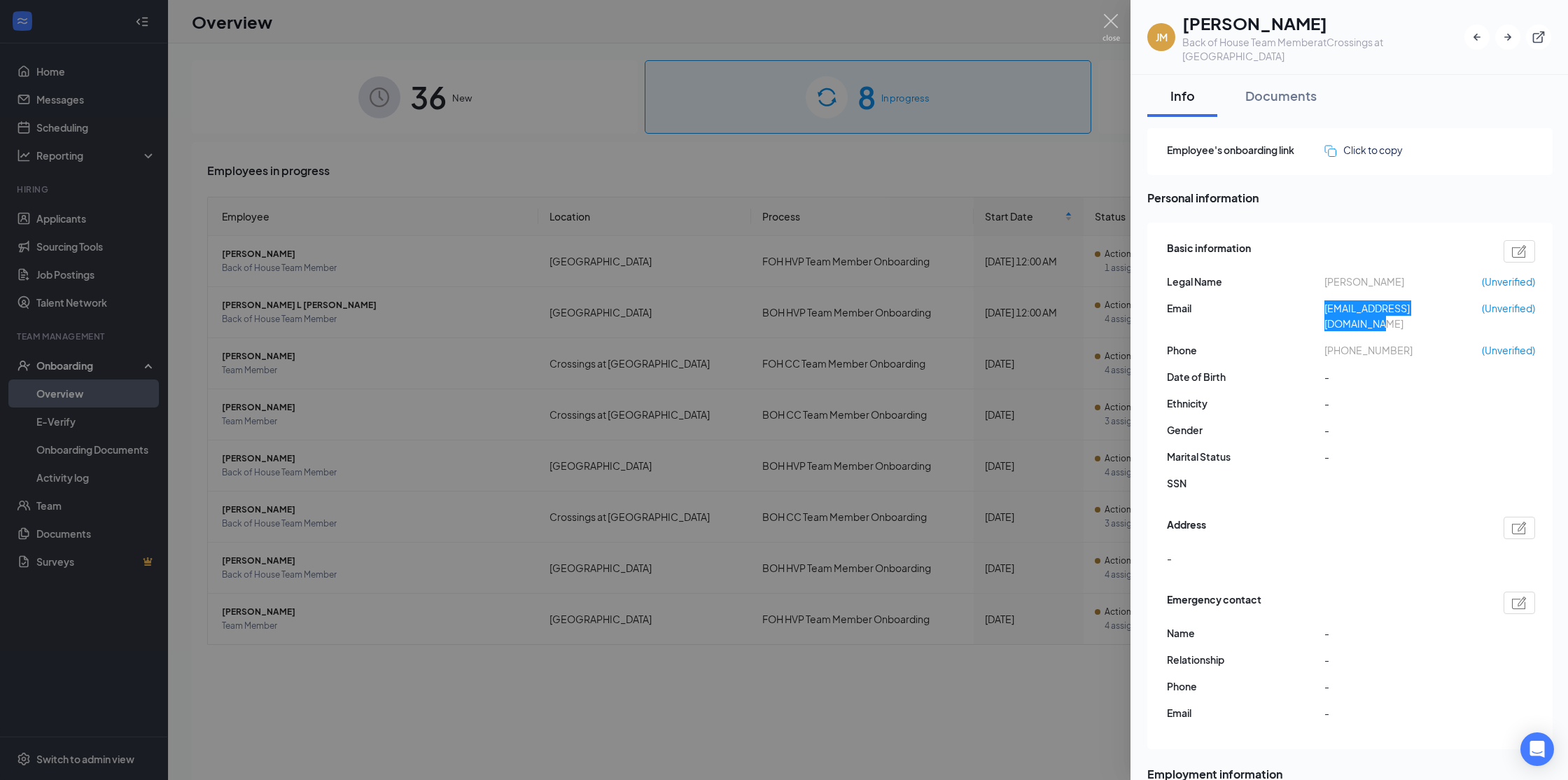
drag, startPoint x: 1325, startPoint y: 294, endPoint x: 1467, endPoint y: 295, distance: 142.0
click at [1467, 300] on span "[EMAIL_ADDRESS][DOMAIN_NAME]" at bounding box center [1403, 315] width 157 height 31
click at [958, 159] on div at bounding box center [784, 390] width 1568 height 780
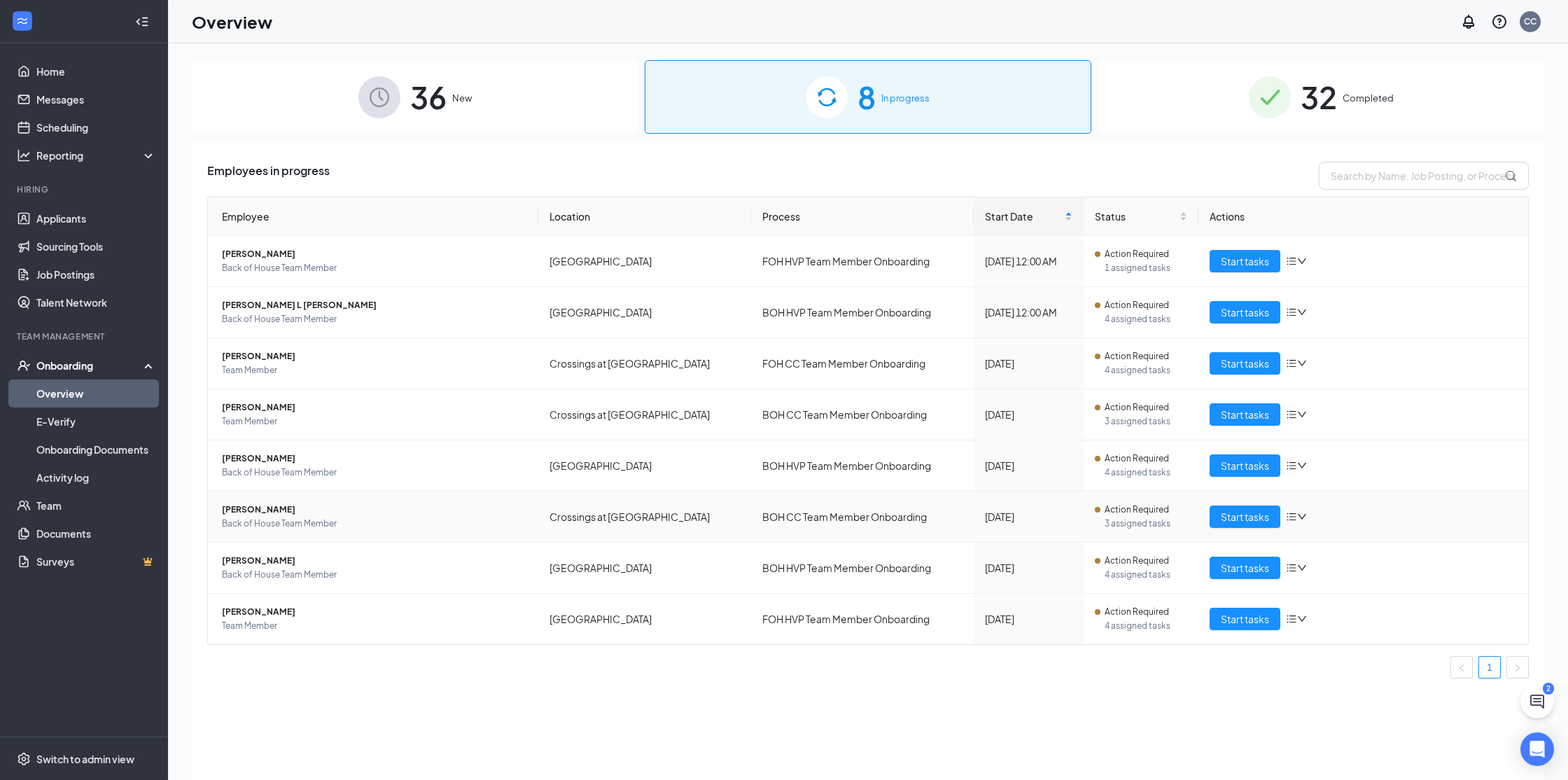
click at [239, 503] on span "[PERSON_NAME]" at bounding box center [374, 509] width 305 height 14
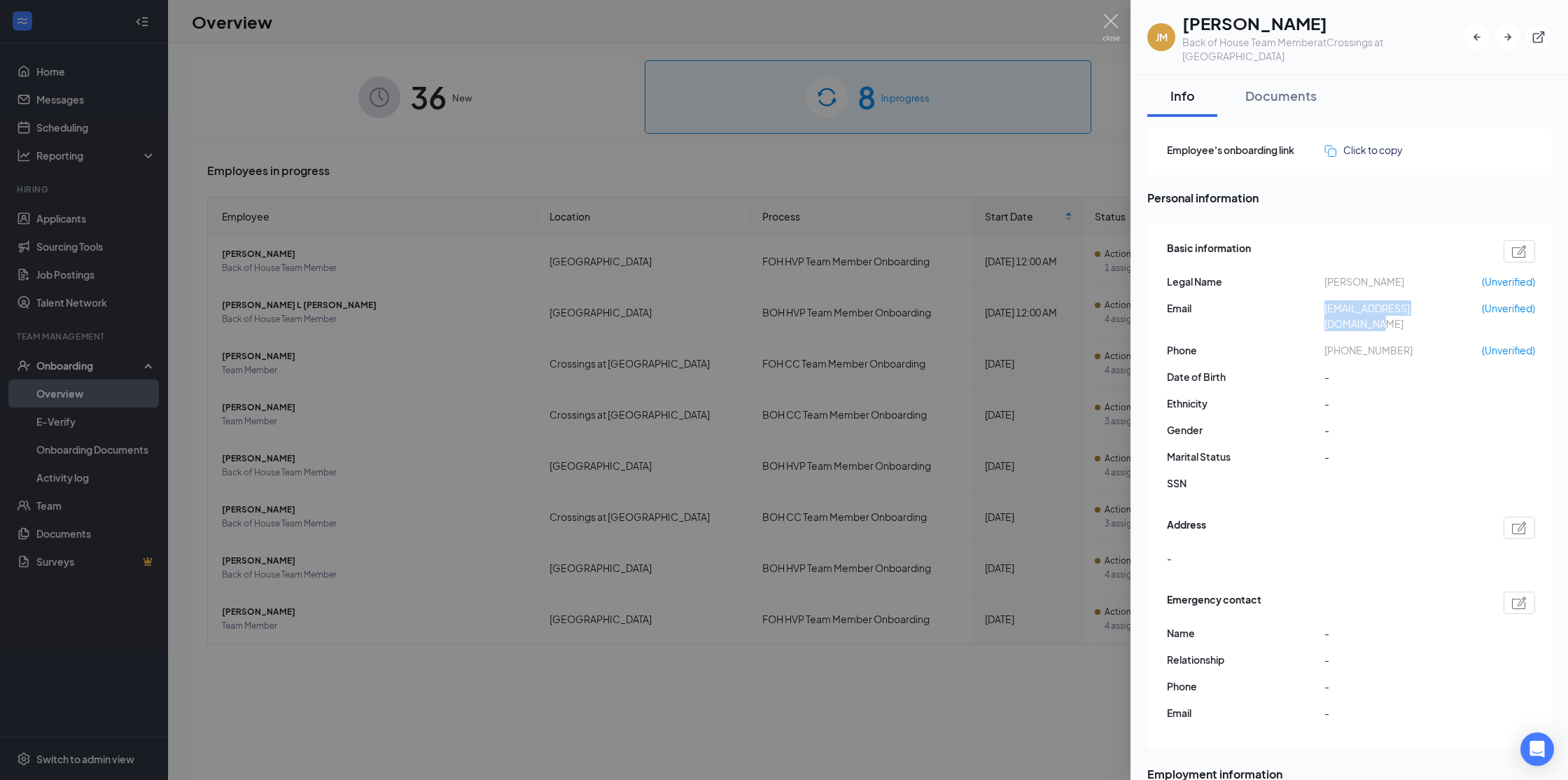
drag, startPoint x: 1323, startPoint y: 293, endPoint x: 1459, endPoint y: 305, distance: 136.5
click at [1459, 305] on div "Basic information Legal Name [PERSON_NAME] (Unverified) Email [EMAIL_ADDRESS][D…" at bounding box center [1350, 369] width 368 height 266
copy div "[EMAIL_ADDRESS][DOMAIN_NAME]"
click at [1112, 21] on img at bounding box center [1111, 27] width 17 height 27
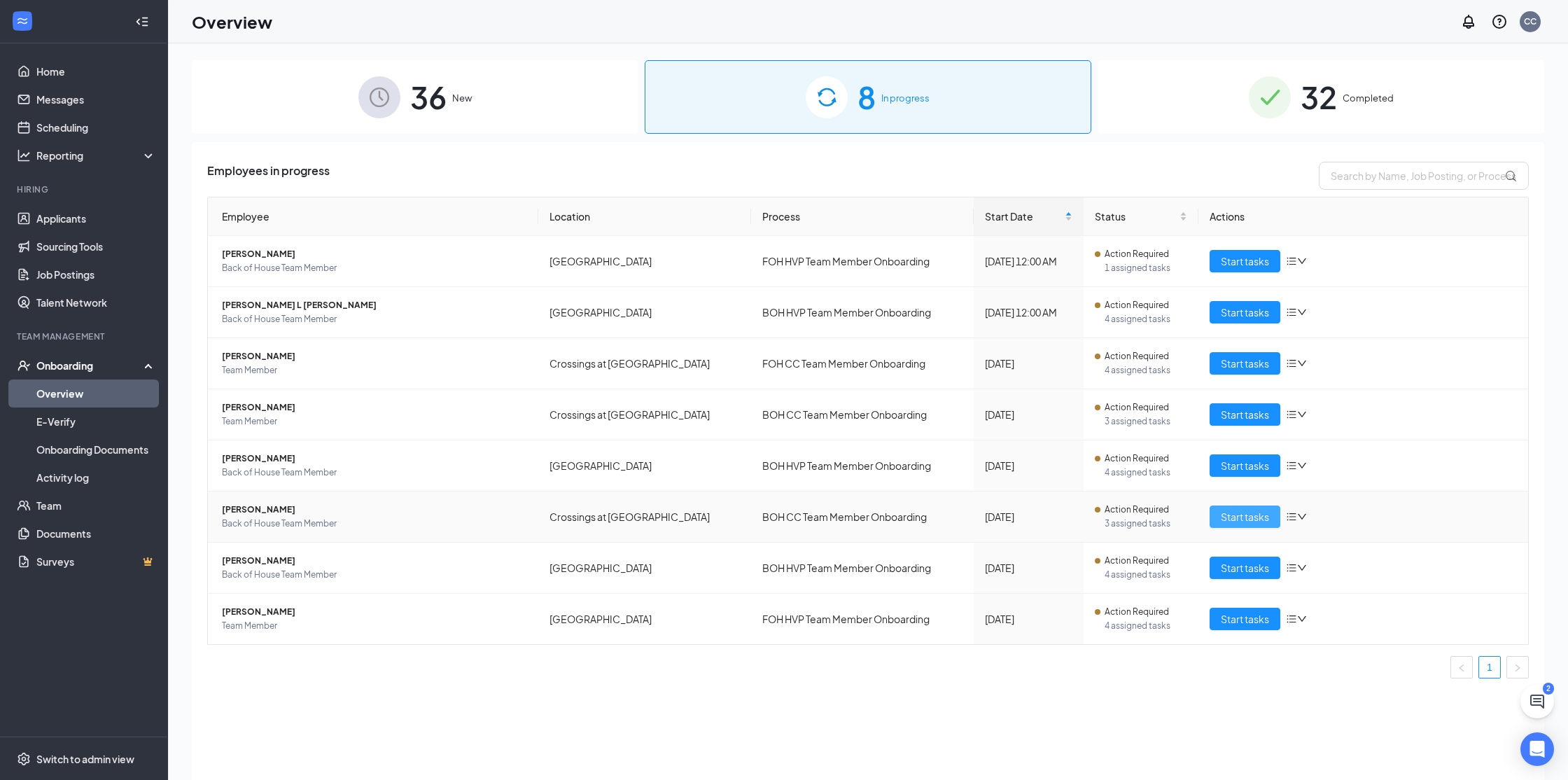
click at [1230, 526] on button "Start tasks" at bounding box center [1244, 516] width 70 height 22
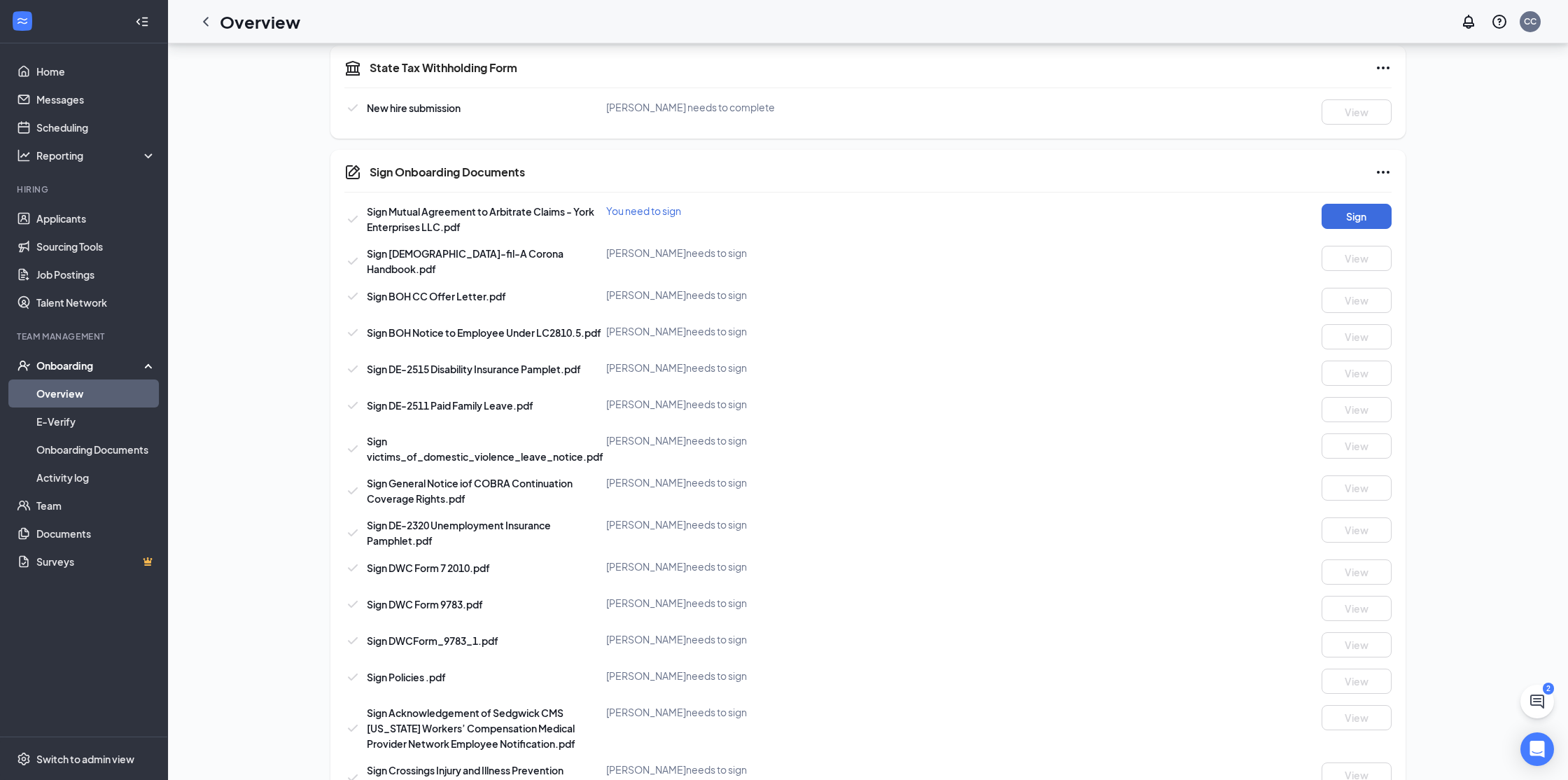
scroll to position [432, 0]
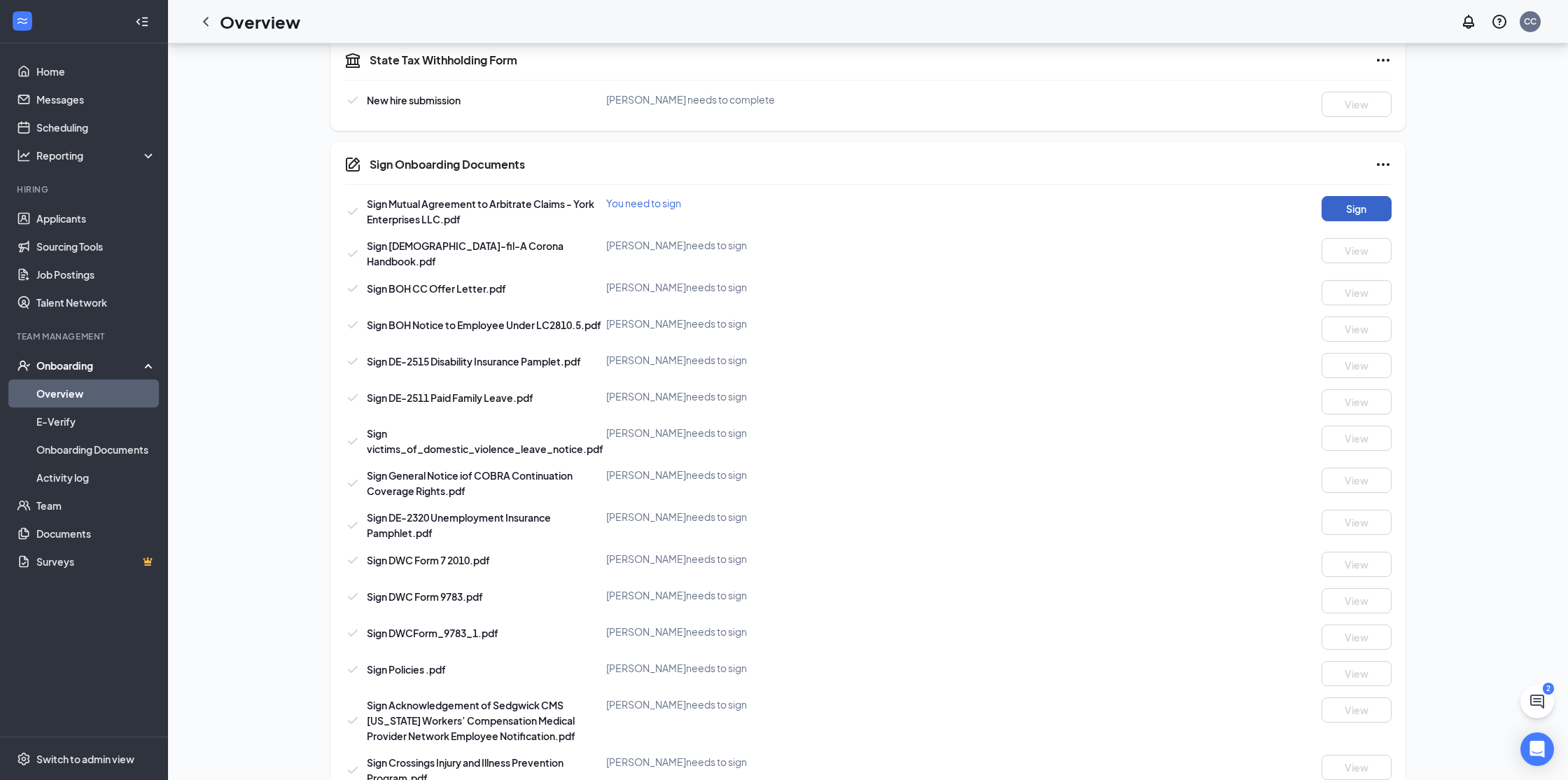
click at [1351, 200] on button "Sign" at bounding box center [1356, 208] width 70 height 25
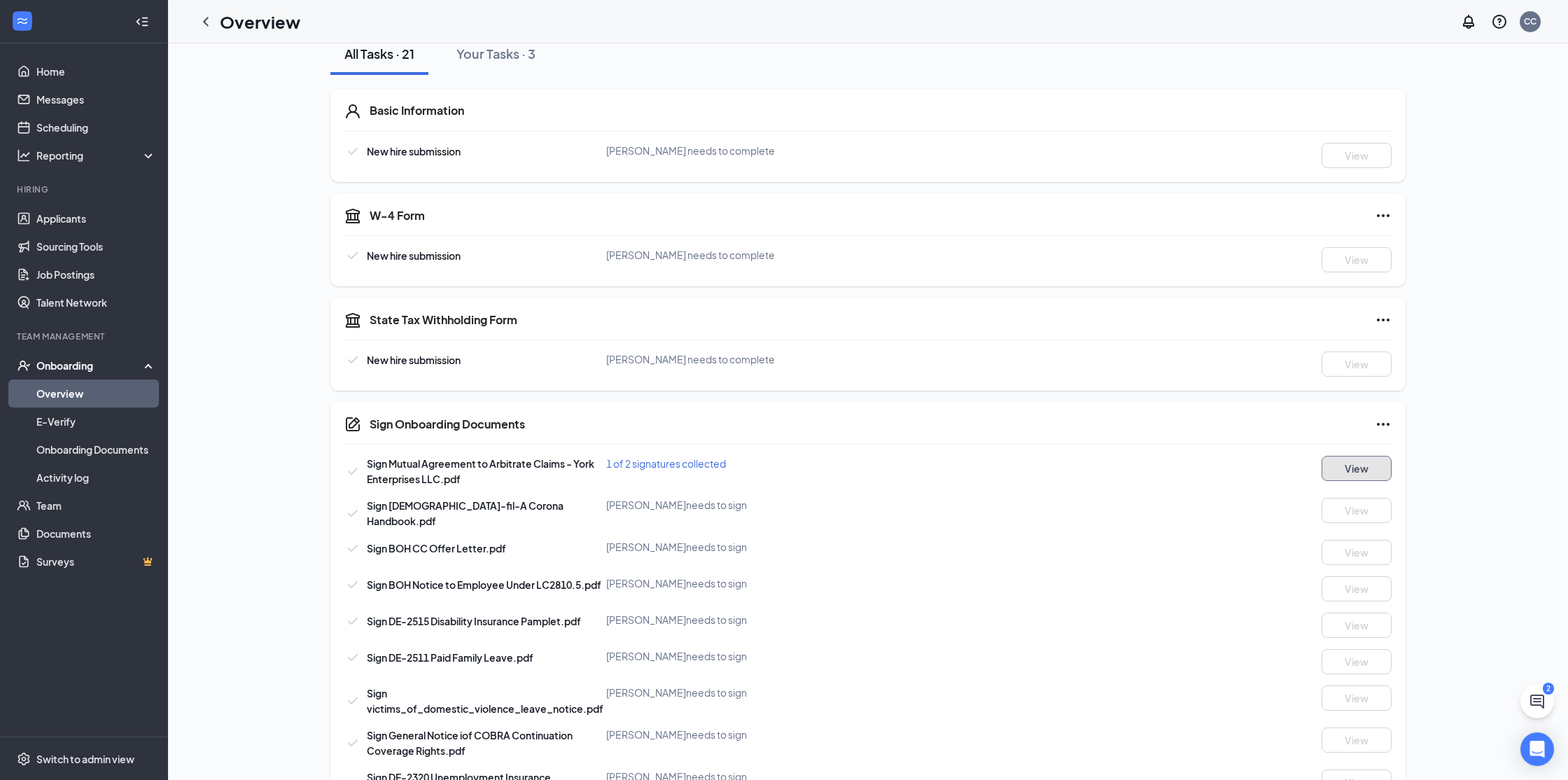
scroll to position [0, 0]
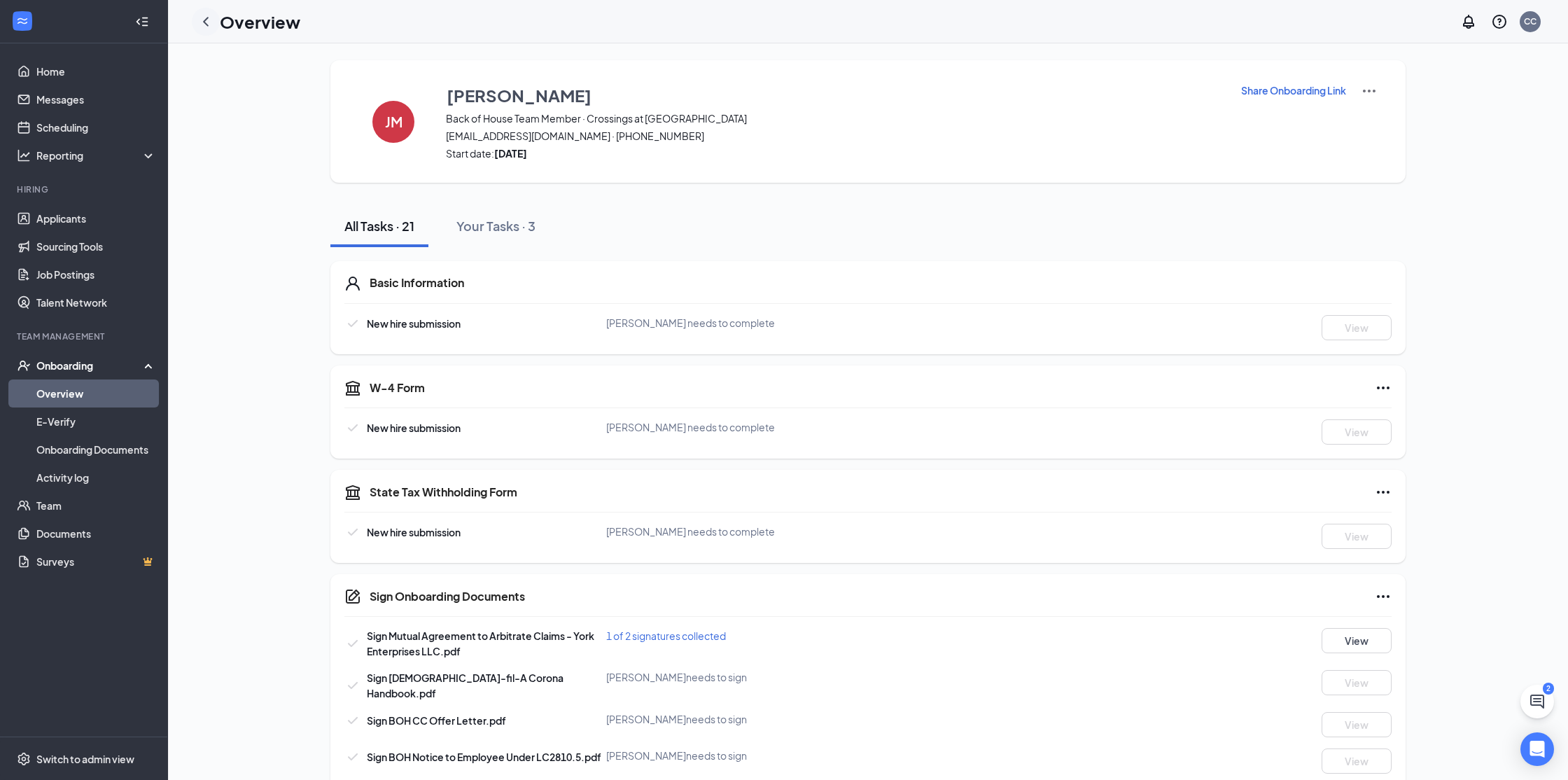
click at [210, 18] on icon "ChevronLeft" at bounding box center [206, 22] width 17 height 17
